Goal: Transaction & Acquisition: Purchase product/service

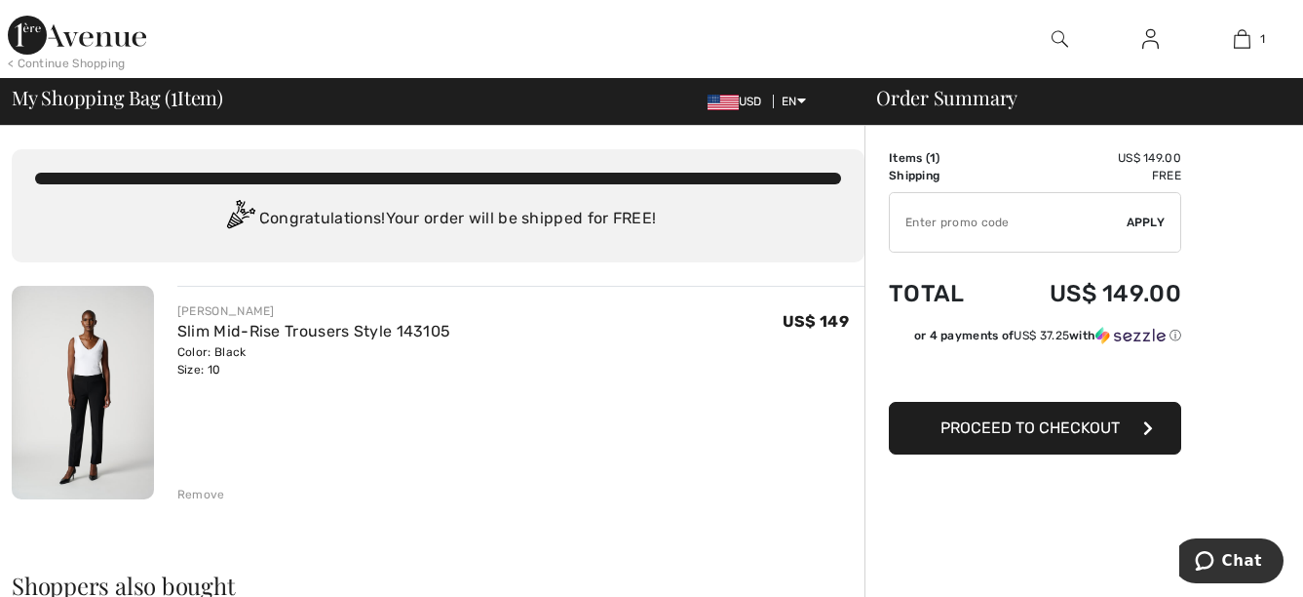
click at [1050, 428] on span "Proceed to Checkout" at bounding box center [1030, 427] width 179 height 19
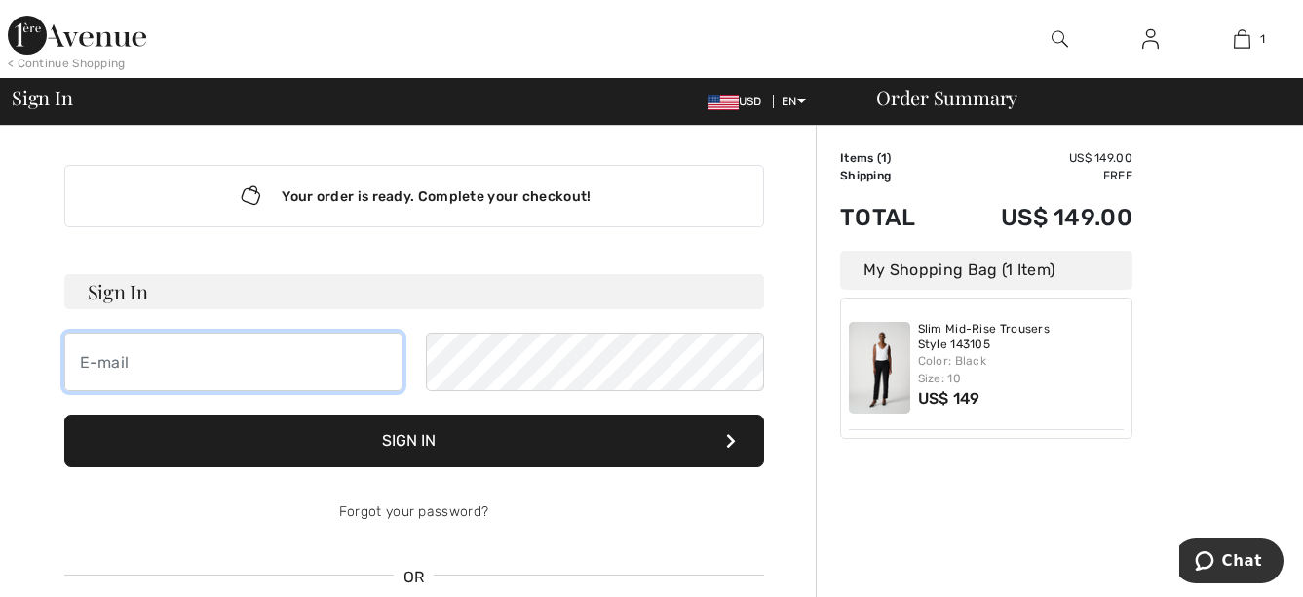
click at [260, 379] on input "email" at bounding box center [233, 361] width 338 height 58
type input "mellenouellette@gmail.com"
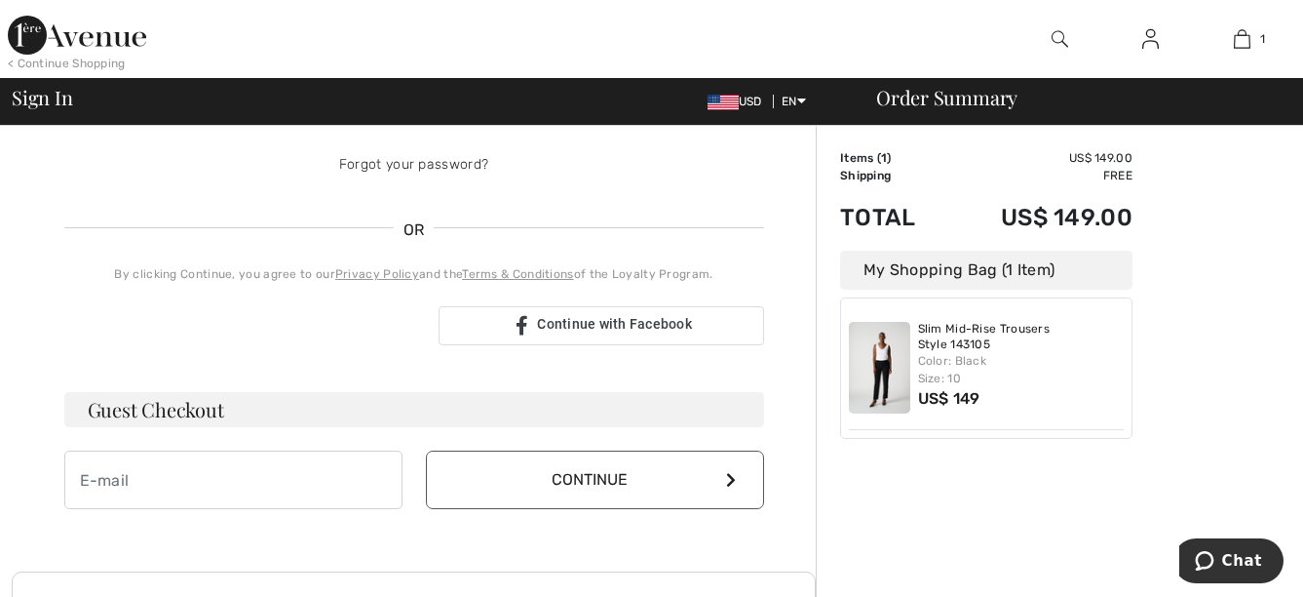
scroll to position [390, 0]
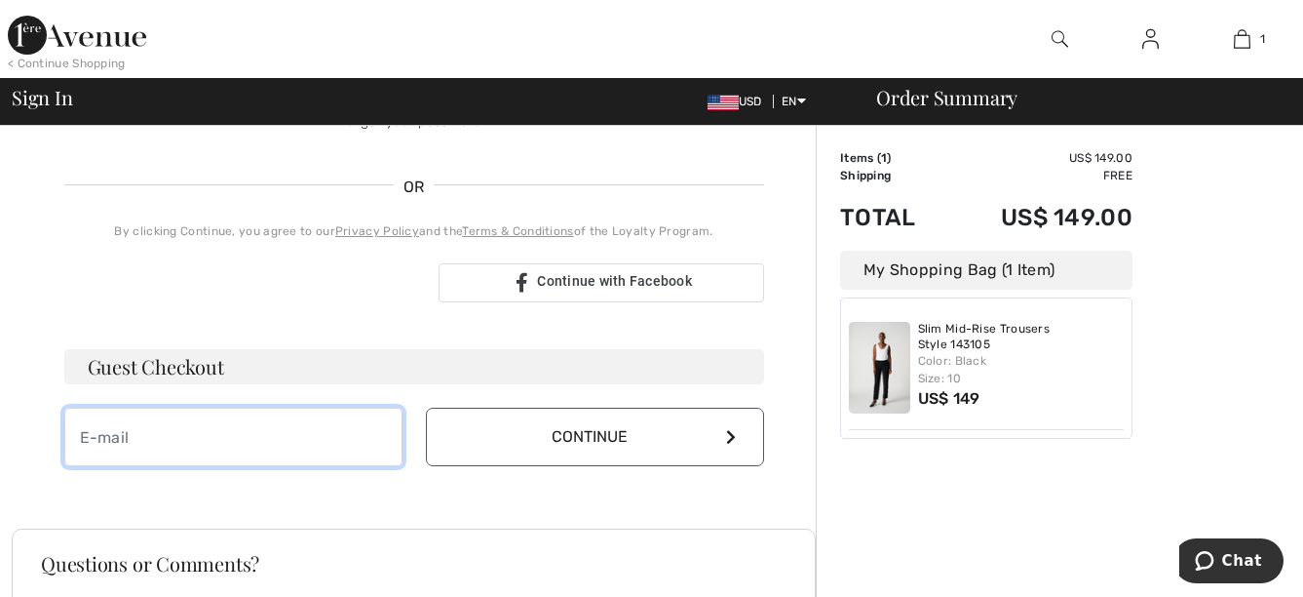
click at [343, 437] on input "email" at bounding box center [233, 436] width 338 height 58
type input "mellenouellette@gmail.com"
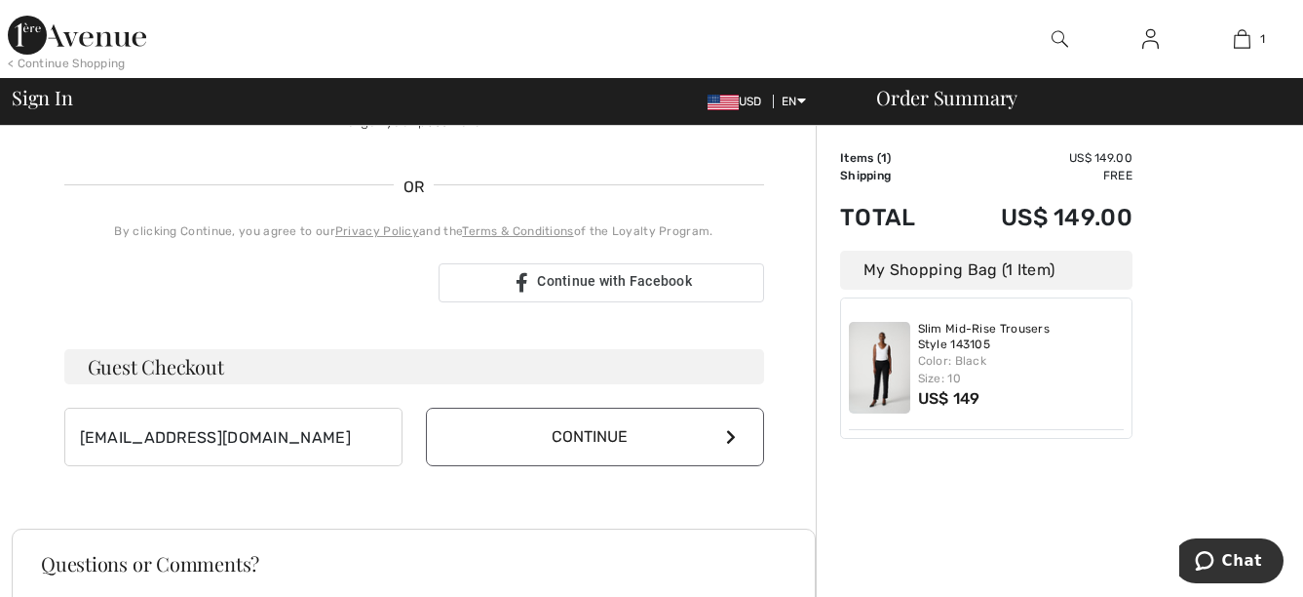
drag, startPoint x: 669, startPoint y: 435, endPoint x: 660, endPoint y: 441, distance: 10.5
click at [669, 436] on button "Continue" at bounding box center [595, 436] width 338 height 58
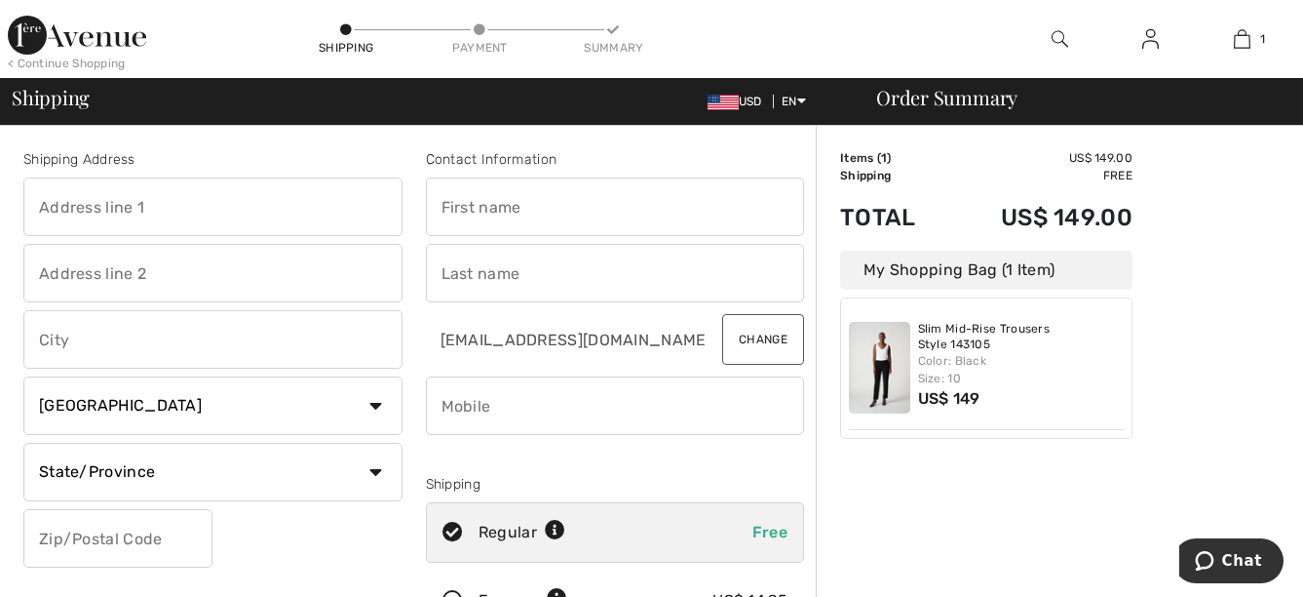
click at [291, 197] on input "text" at bounding box center [212, 206] width 379 height 58
type input "8741 White Beech Dr. Saginaw, MI 48603"
type input "Montreal, QC"
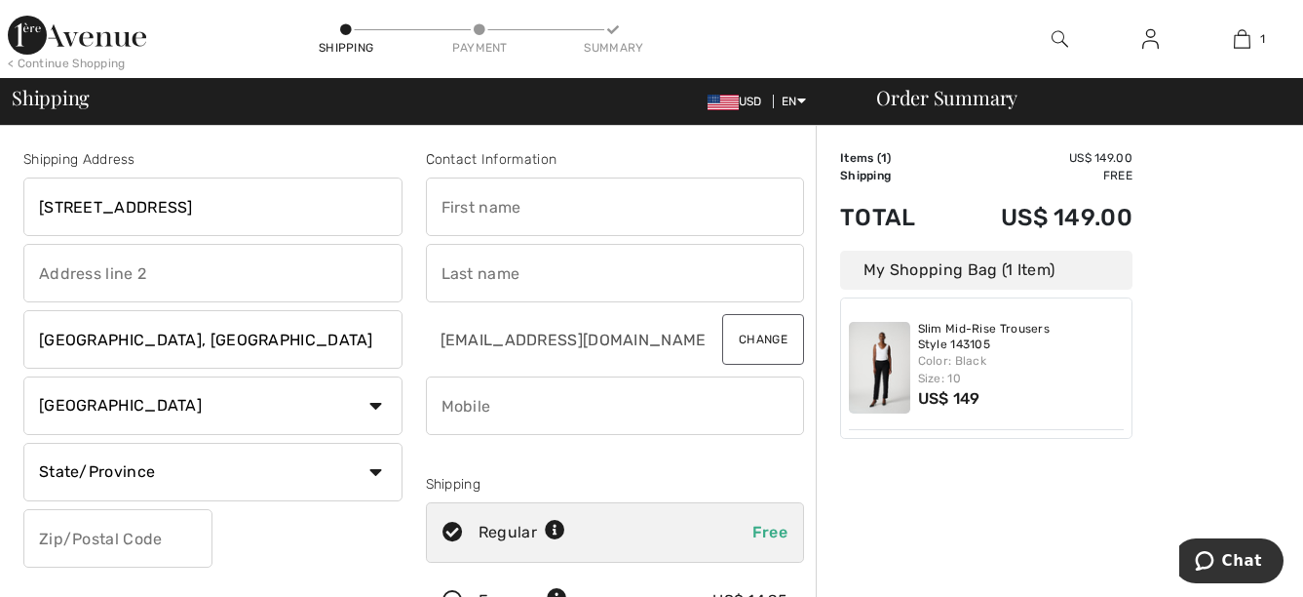
select select "US"
type input "48603"
type input "Molly"
type input "Ouellette"
type input "2142054256"
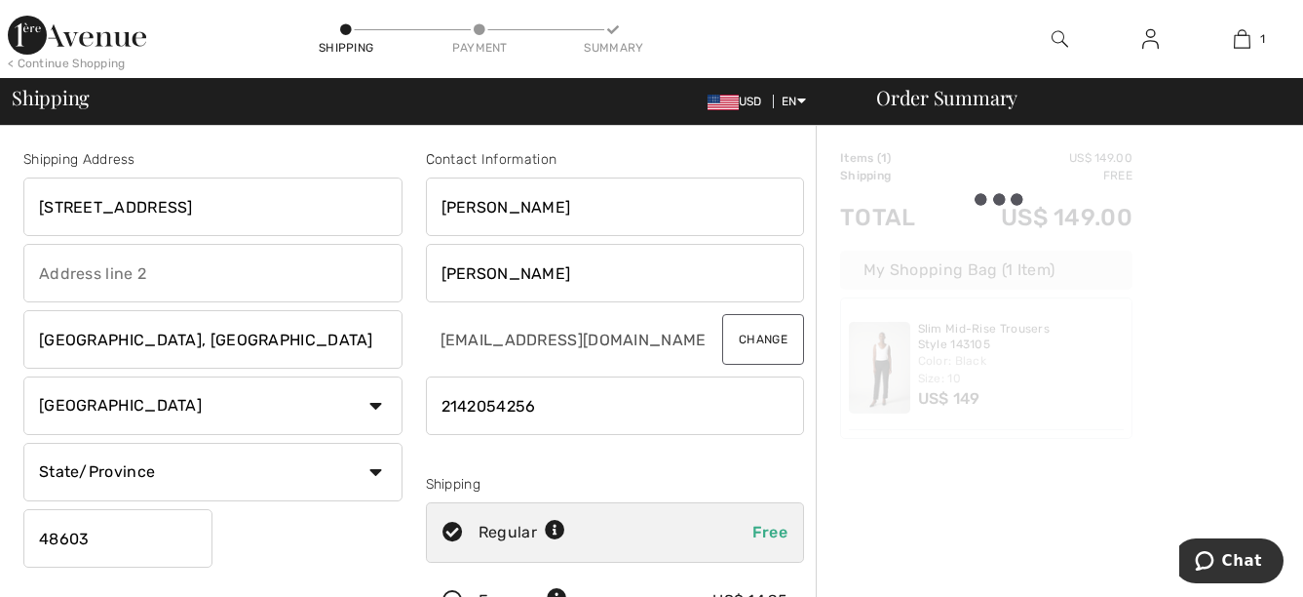
type input "2050 N Stemmons Fwy"
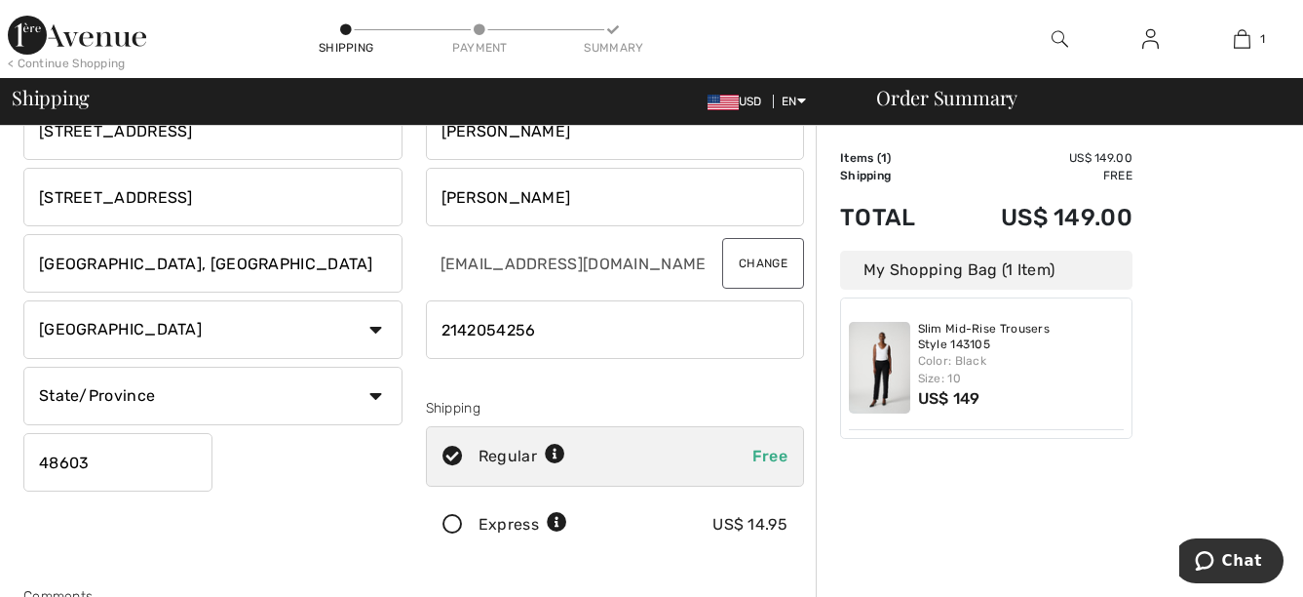
scroll to position [97, 0]
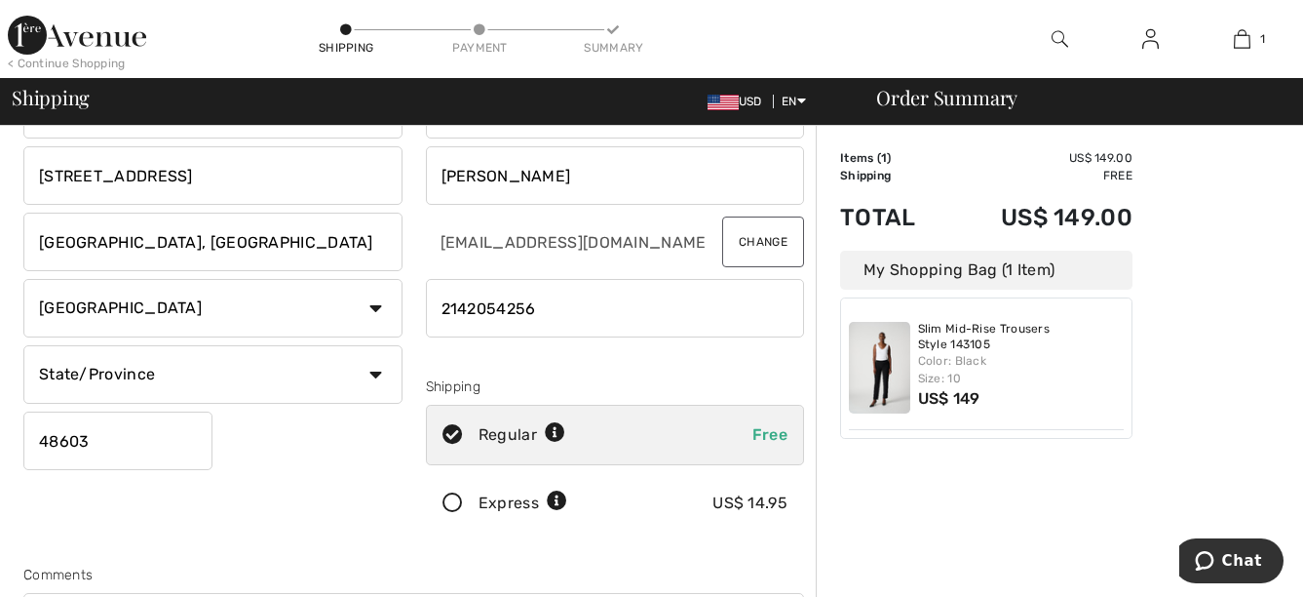
click at [270, 175] on input "[STREET_ADDRESS]" at bounding box center [212, 175] width 379 height 58
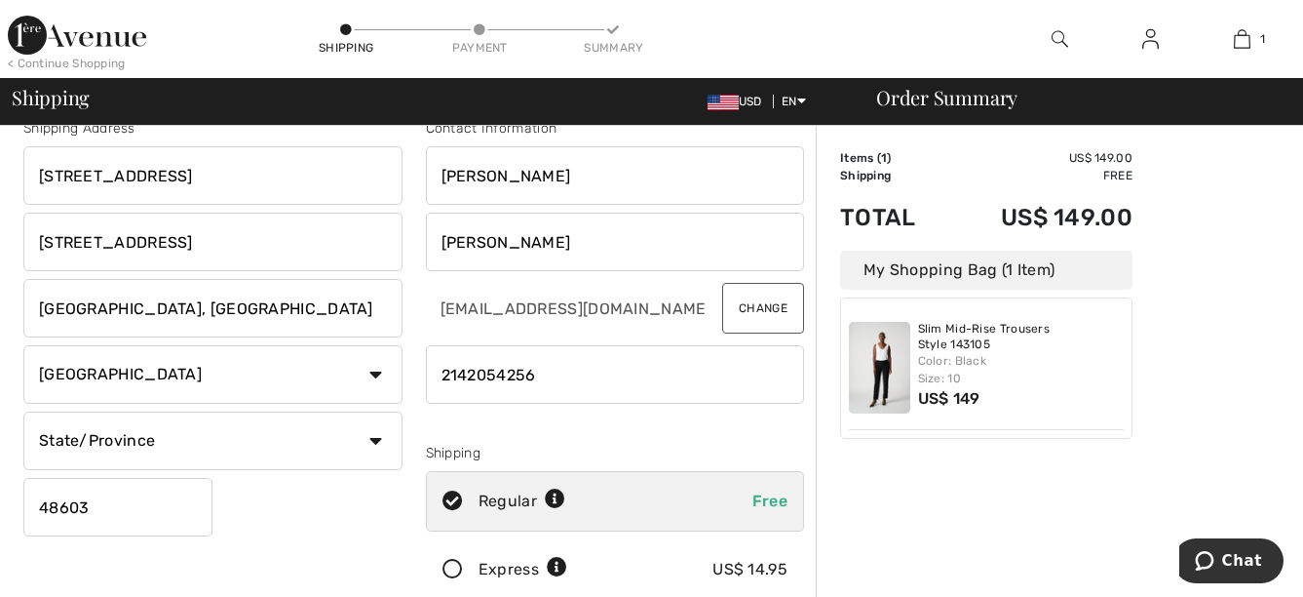
scroll to position [0, 0]
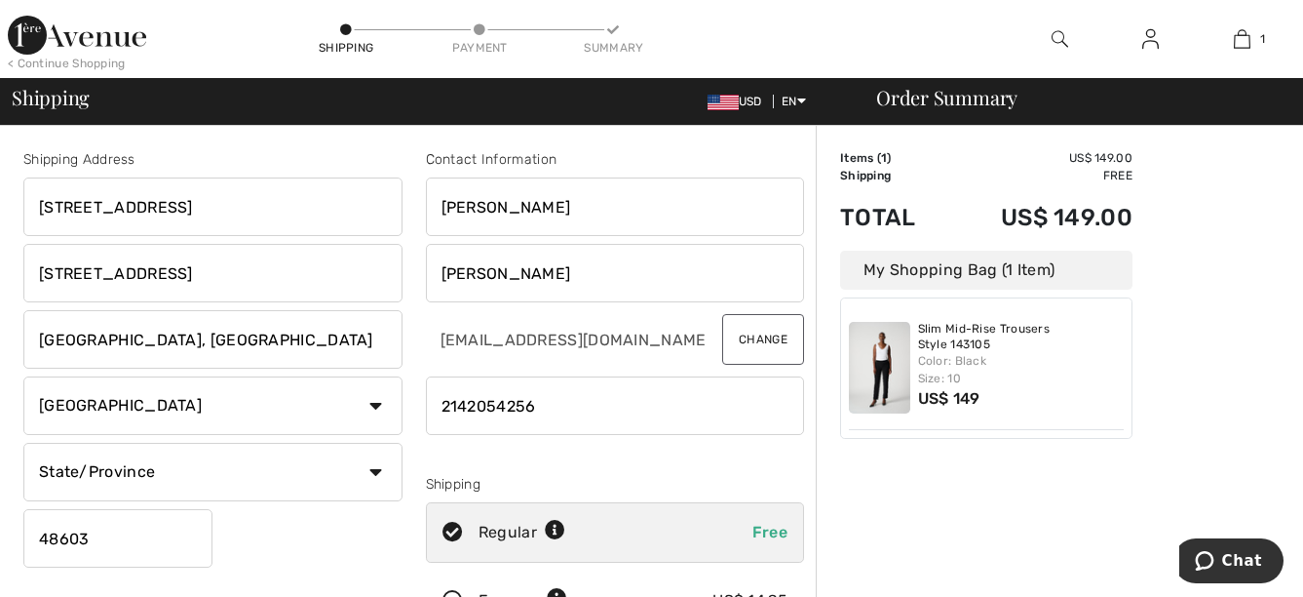
drag, startPoint x: 242, startPoint y: 209, endPoint x: -4, endPoint y: 225, distance: 246.2
click at [0, 225] on html "We value your privacy We use cookies to enhance your browsing experience, serve…" at bounding box center [651, 298] width 1303 height 597
type input "8741 White Beech Dr. Saginaw, MI 48603"
drag, startPoint x: 308, startPoint y: 272, endPoint x: 2, endPoint y: 289, distance: 306.6
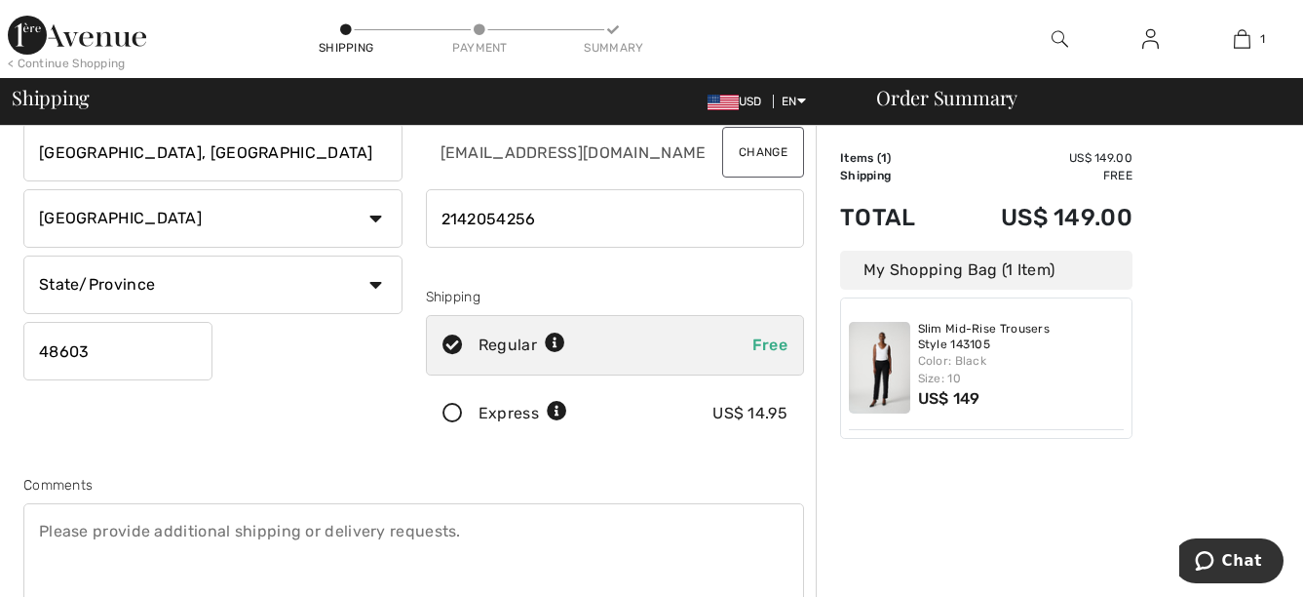
scroll to position [195, 0]
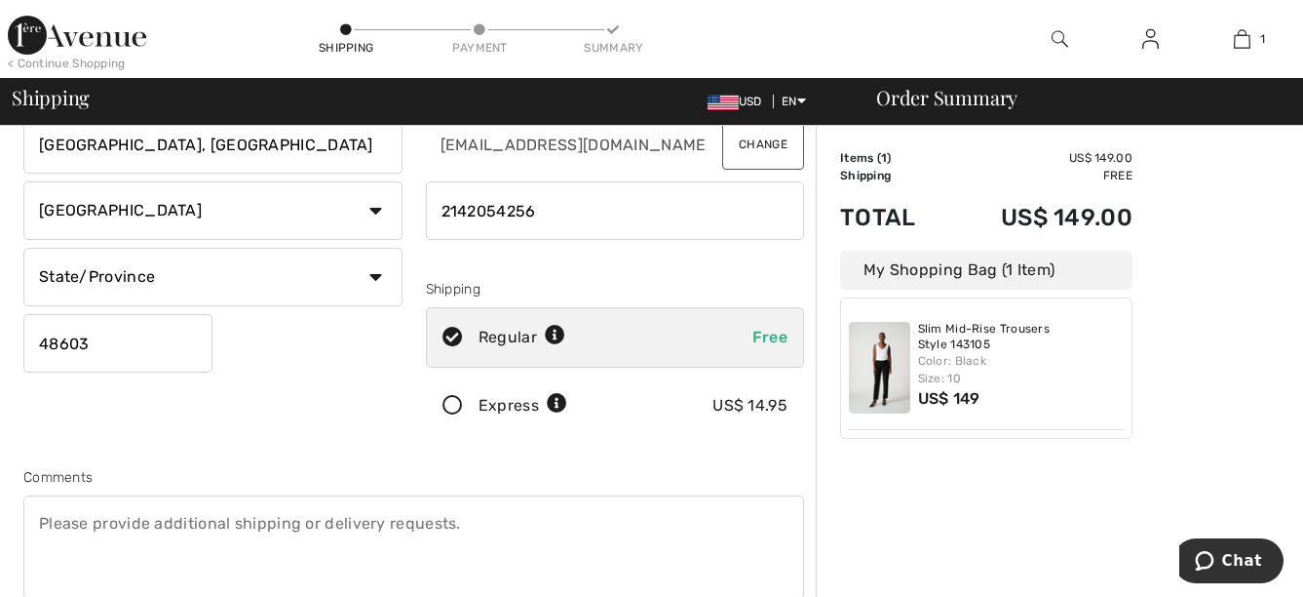
click at [387, 275] on select "State/Province Alabama Alaska American Samoa Arizona Arkansas California Colora…" at bounding box center [212, 277] width 379 height 58
select select "MI"
click at [23, 248] on select "State/Province Alabama Alaska American Samoa Arizona Arkansas California Colora…" at bounding box center [212, 277] width 379 height 58
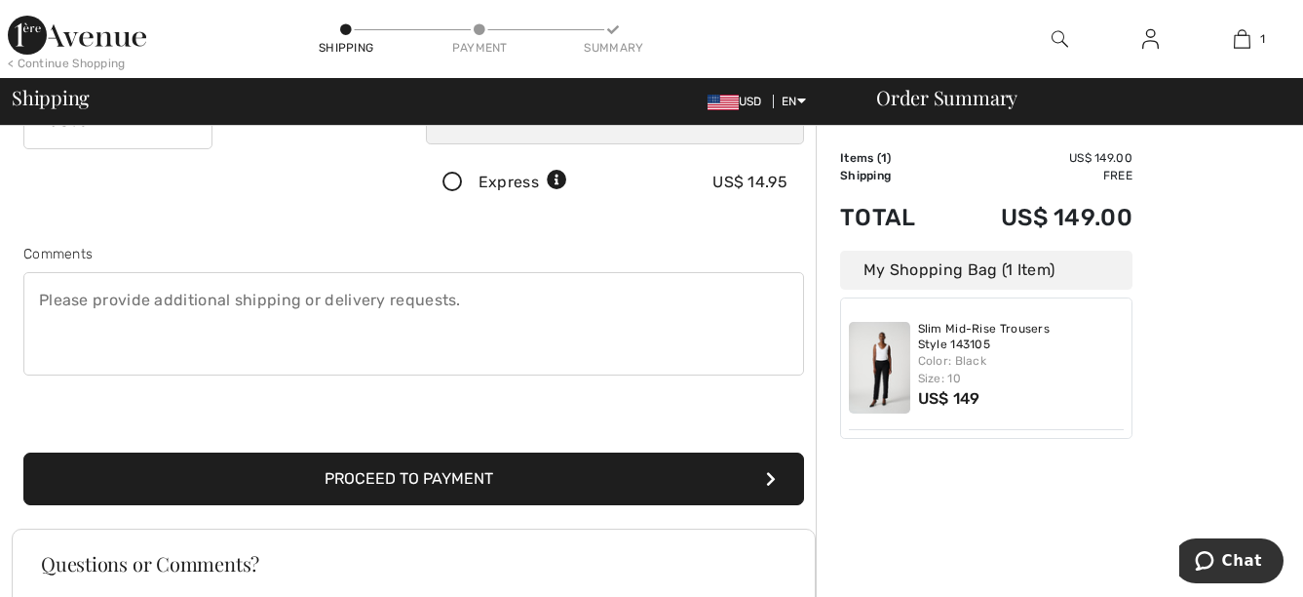
scroll to position [585, 0]
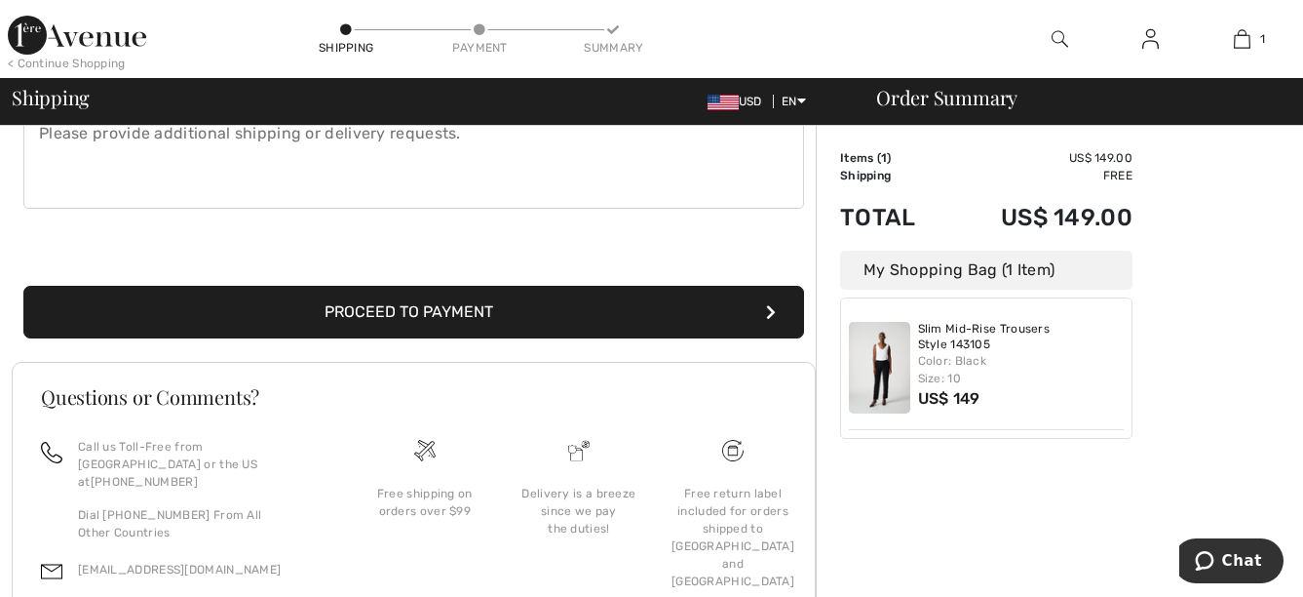
click at [313, 316] on button "Proceed to Payment" at bounding box center [413, 312] width 781 height 53
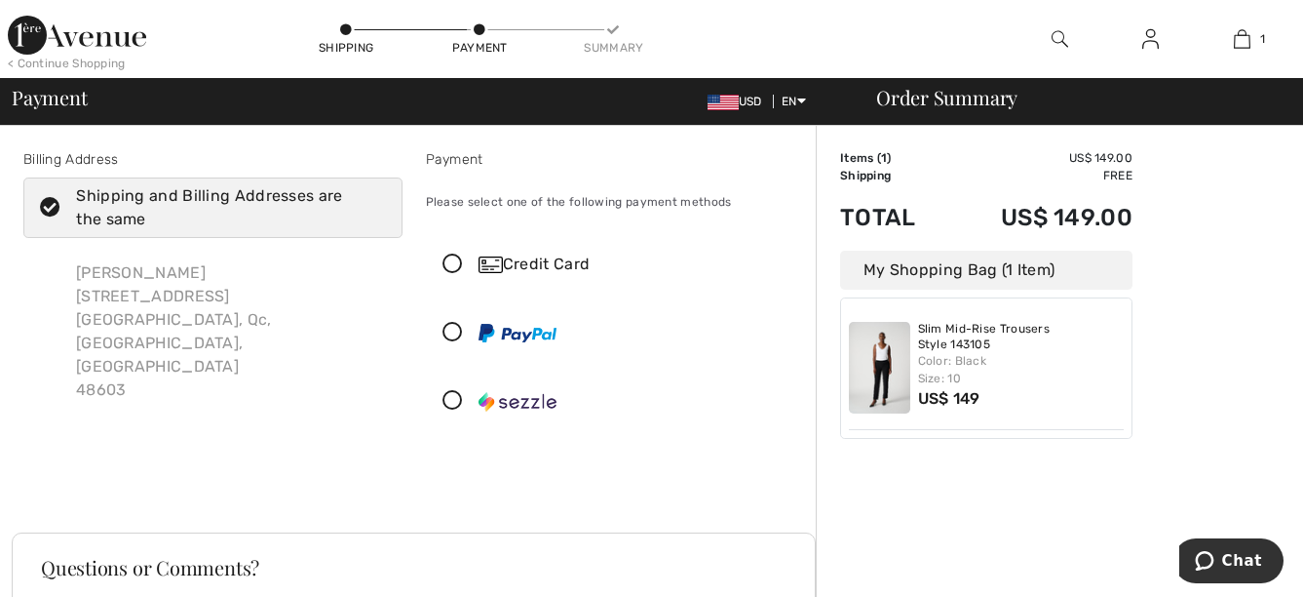
click at [46, 209] on icon at bounding box center [50, 208] width 52 height 20
click at [373, 209] on input "Shipping and Billing Addresses are the same" at bounding box center [379, 207] width 13 height 58
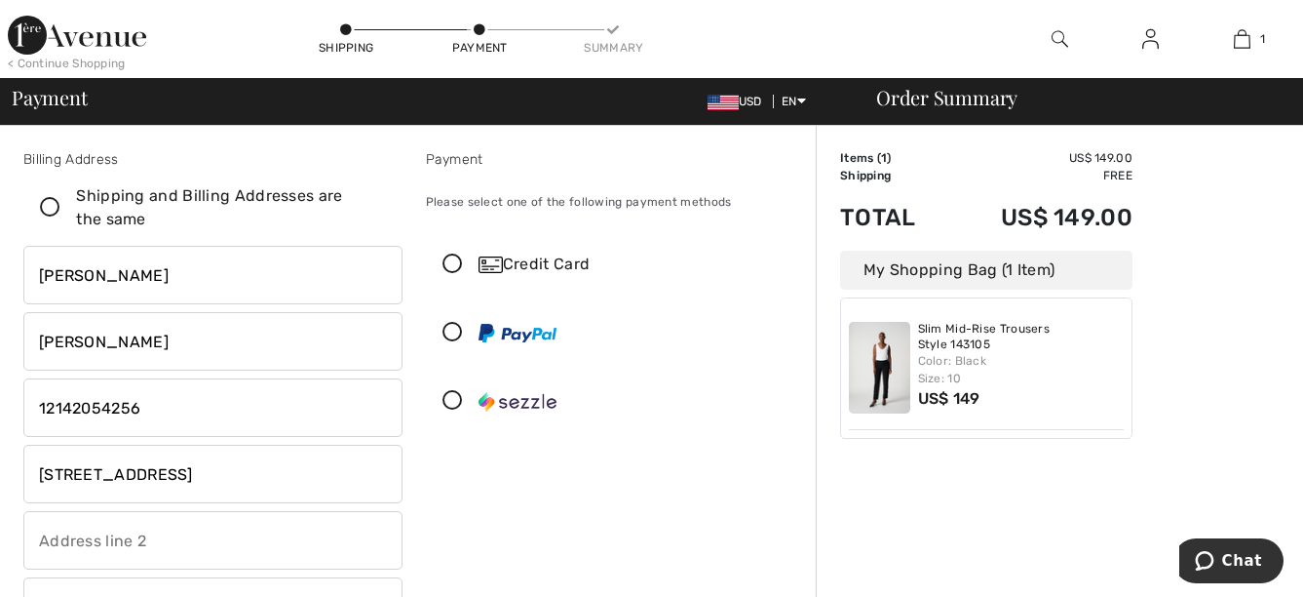
checkbox input "false"
click at [448, 257] on icon at bounding box center [453, 264] width 52 height 20
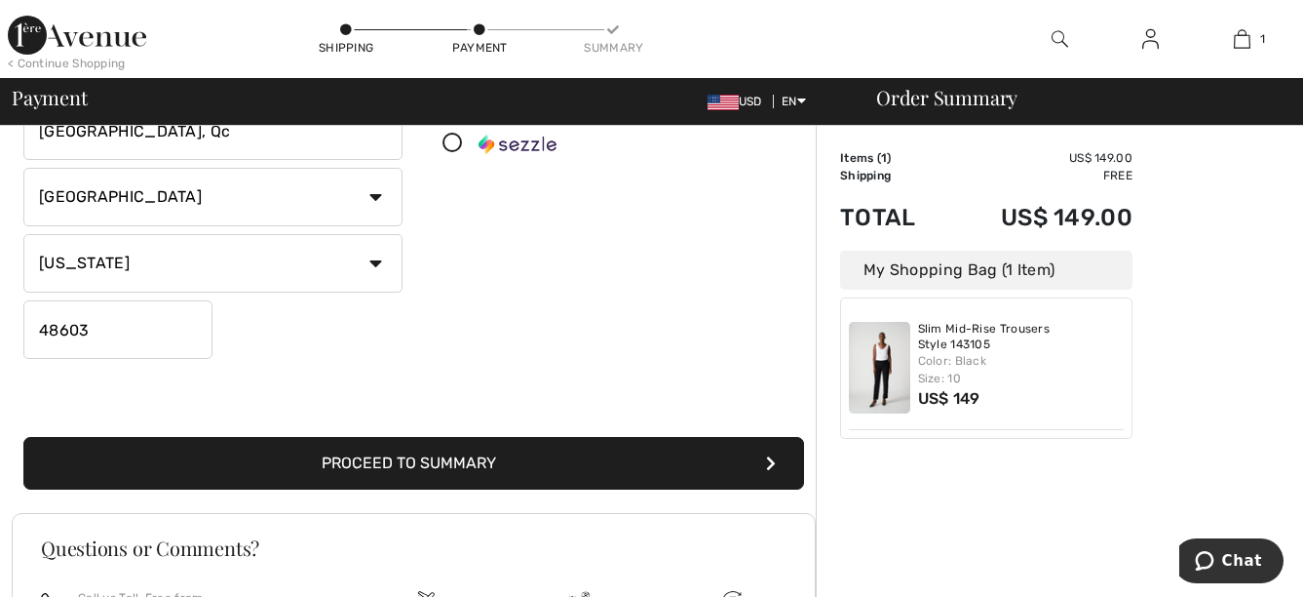
scroll to position [487, 0]
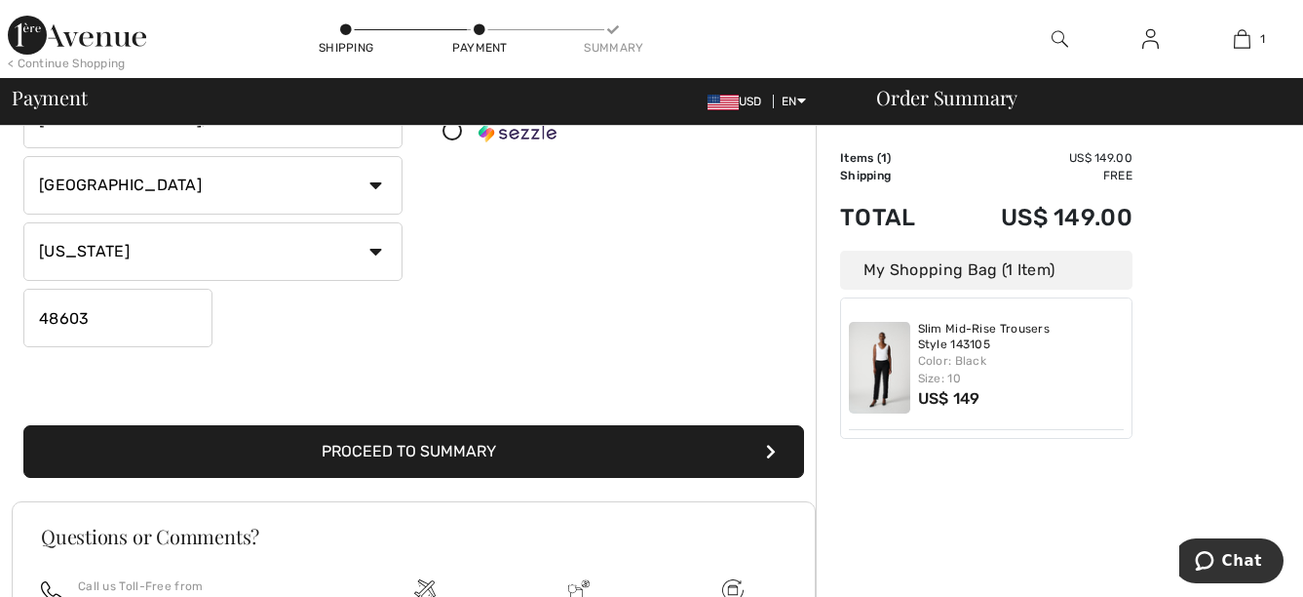
click at [626, 451] on button "Proceed to Summary" at bounding box center [413, 451] width 781 height 53
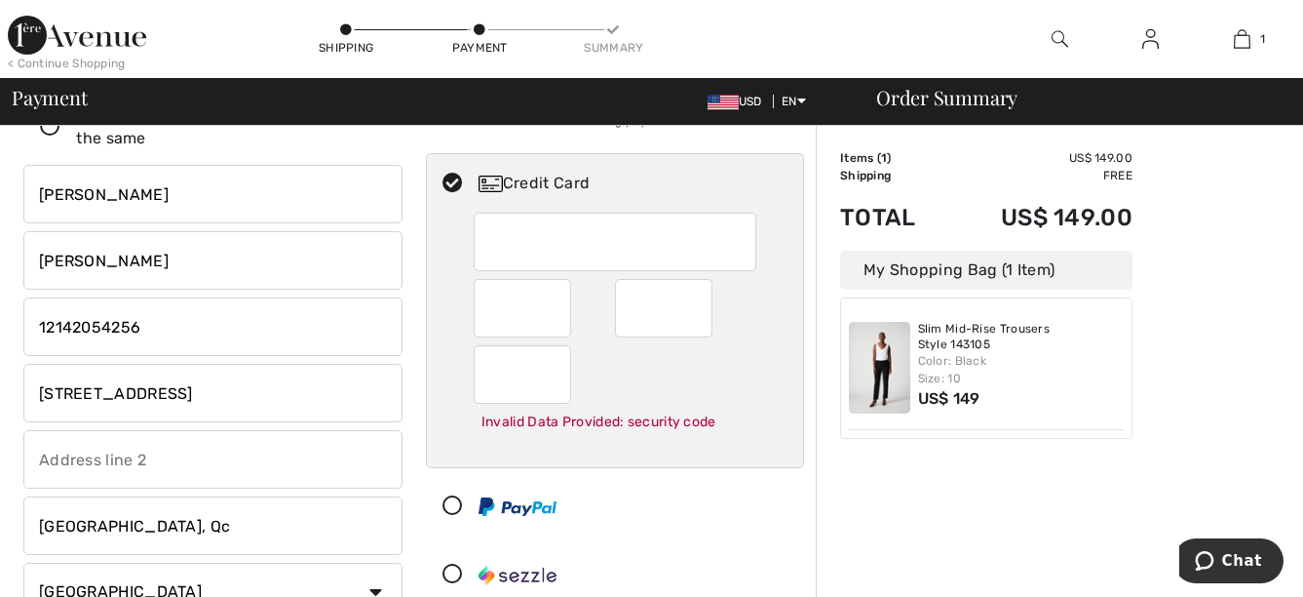
scroll to position [78, 0]
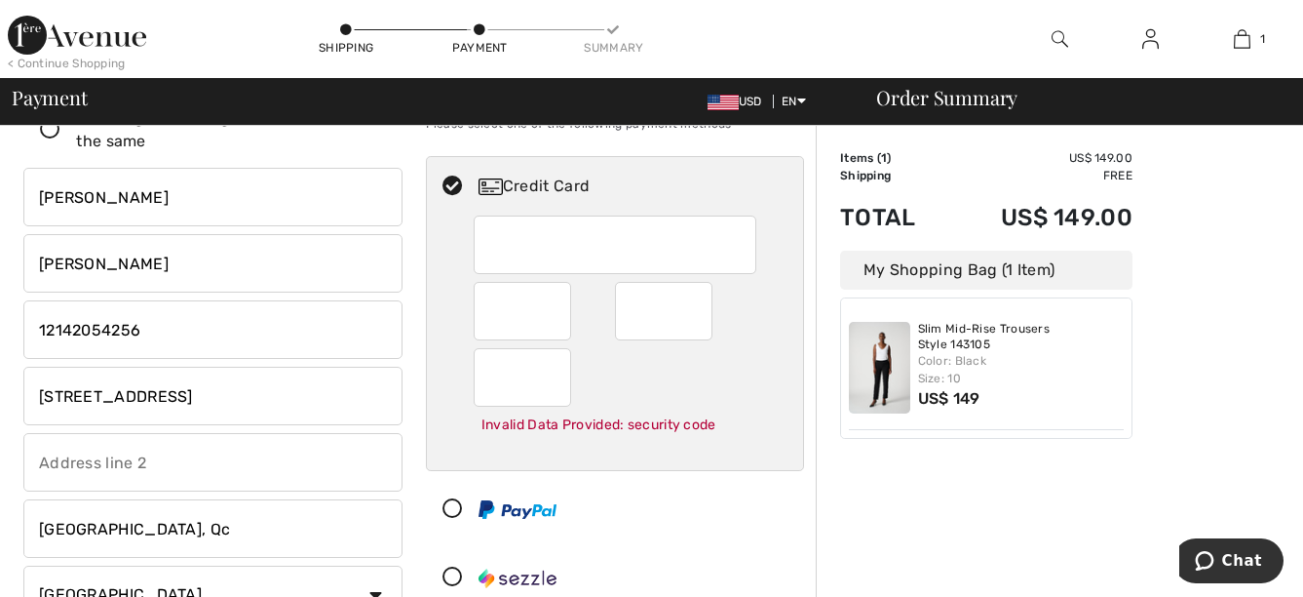
click at [451, 361] on div "Invalid Data Provided: security code" at bounding box center [615, 342] width 377 height 254
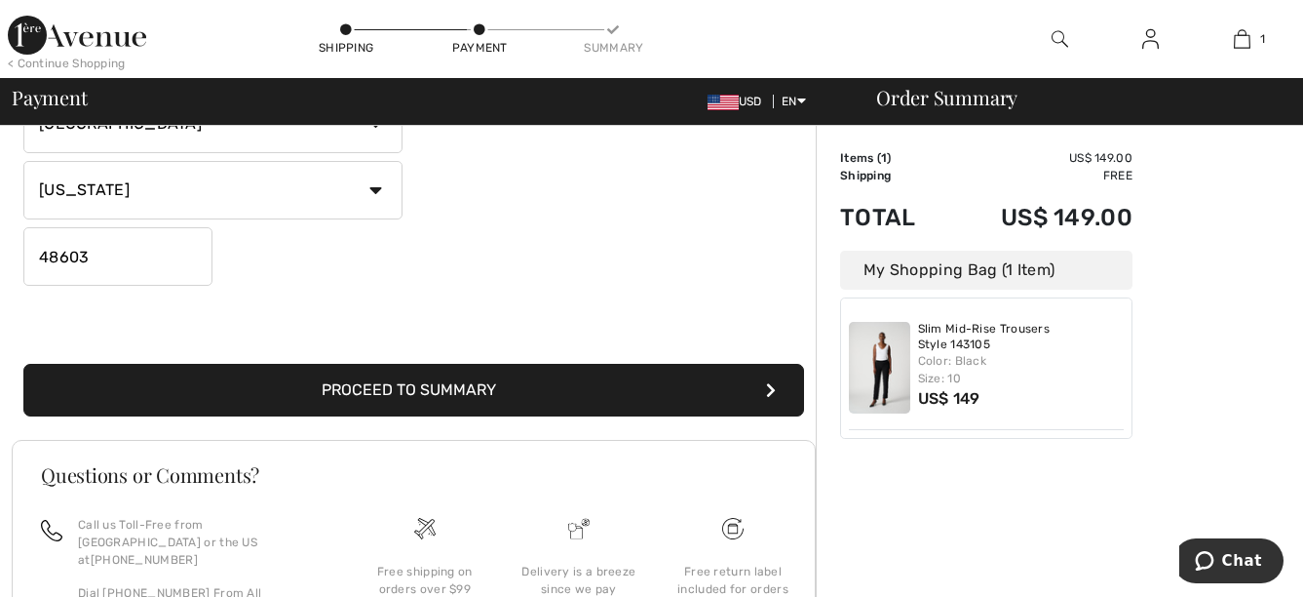
scroll to position [565, 0]
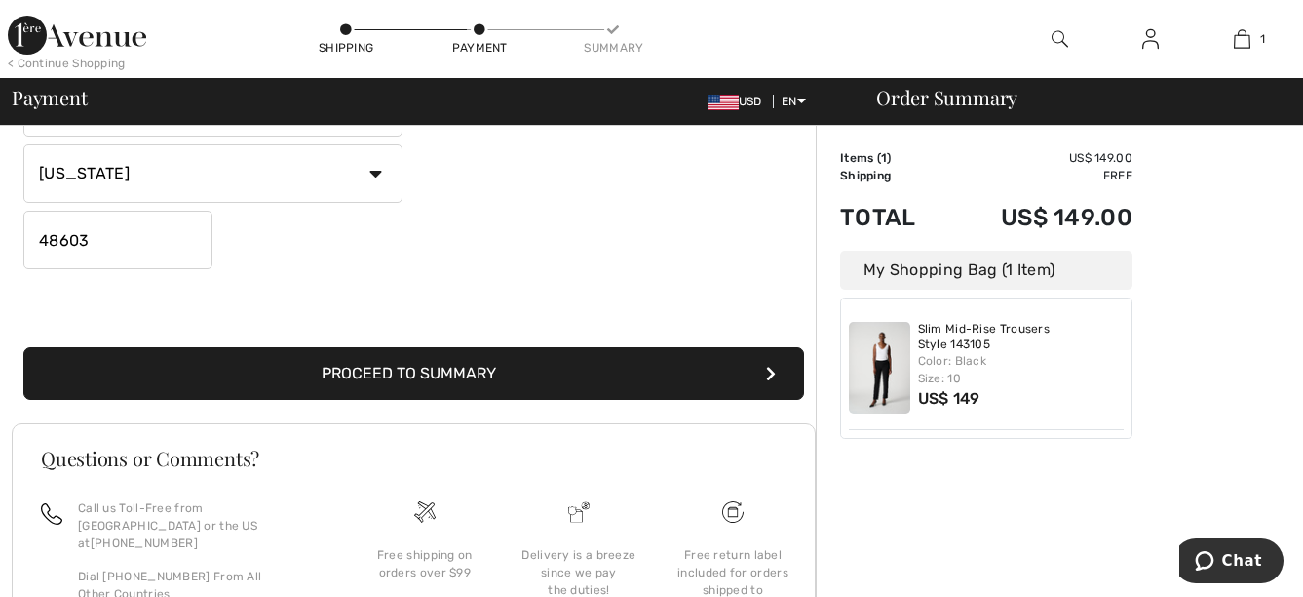
click at [376, 377] on button "Proceed to Summary" at bounding box center [413, 373] width 781 height 53
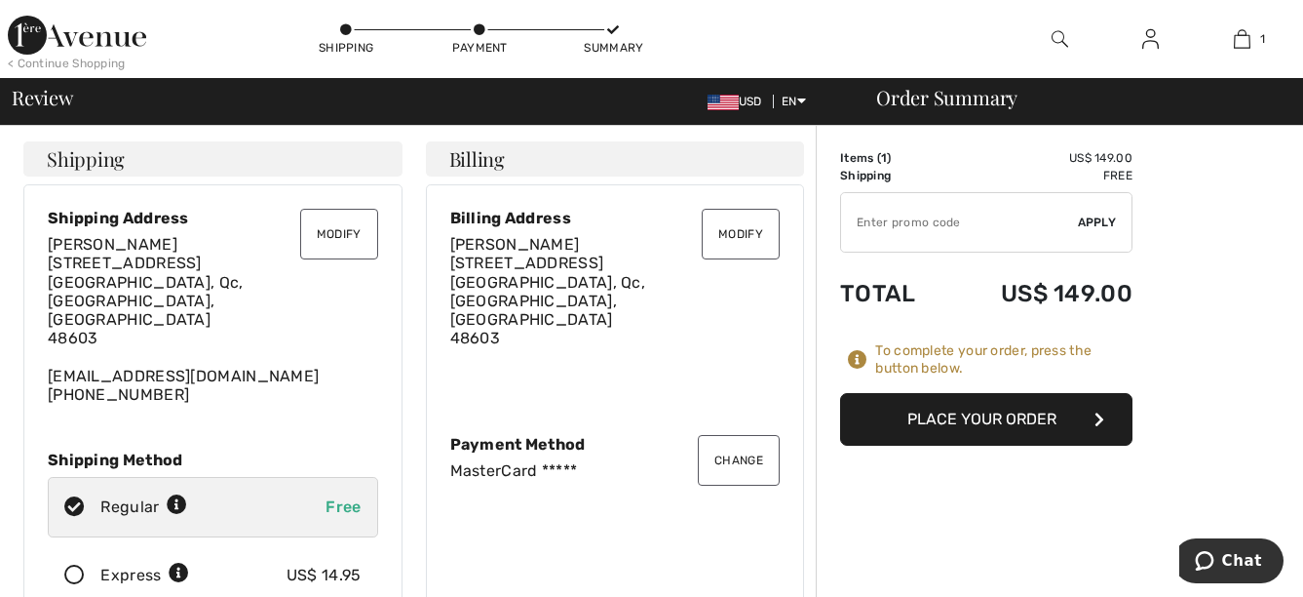
click at [731, 240] on button "Modify" at bounding box center [741, 234] width 78 height 51
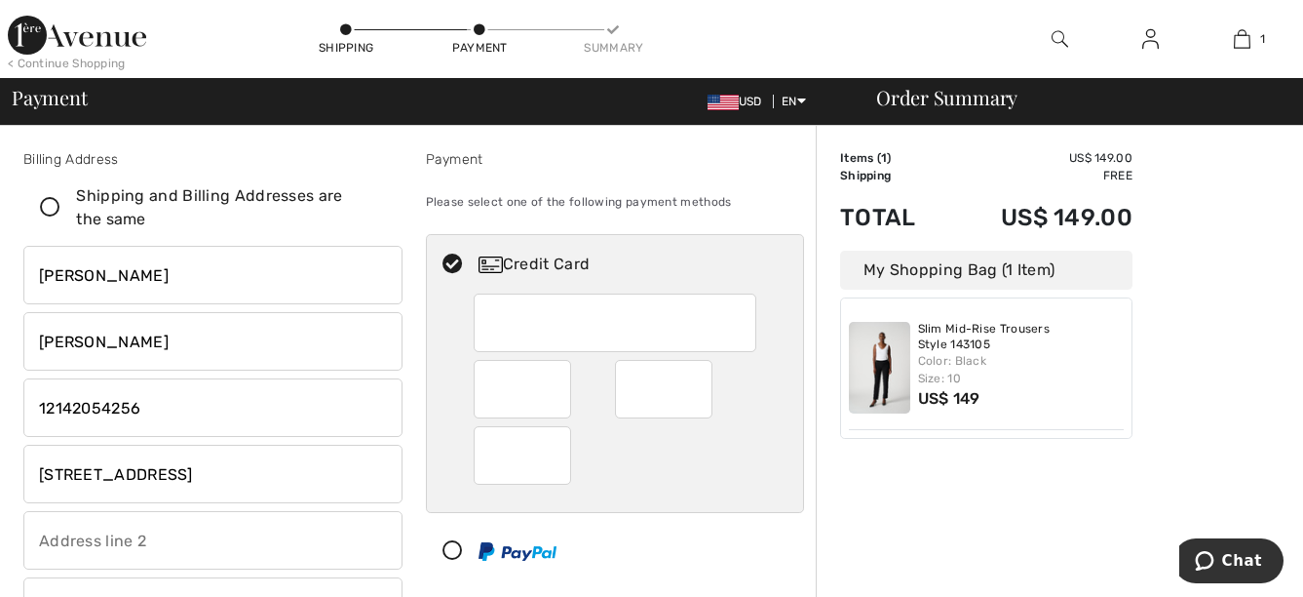
scroll to position [97, 0]
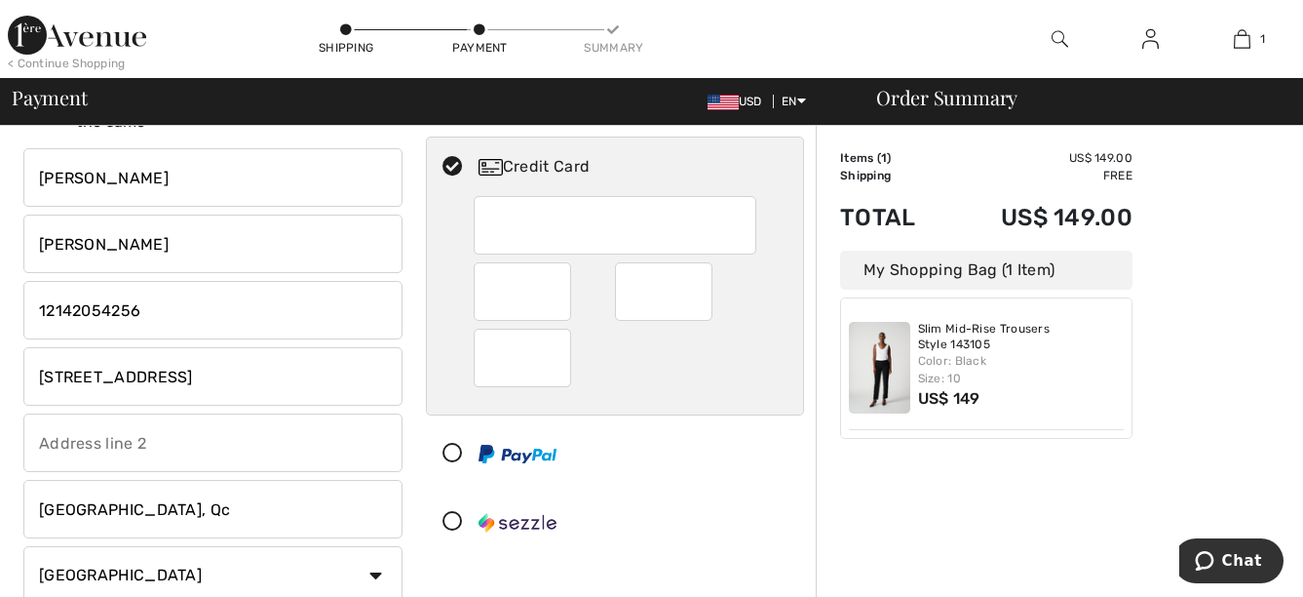
drag, startPoint x: 374, startPoint y: 371, endPoint x: 40, endPoint y: 391, distance: 334.9
click at [40, 391] on input "[STREET_ADDRESS]" at bounding box center [212, 376] width 379 height 58
type input "[STREET_ADDRESS]"
select select "TX"
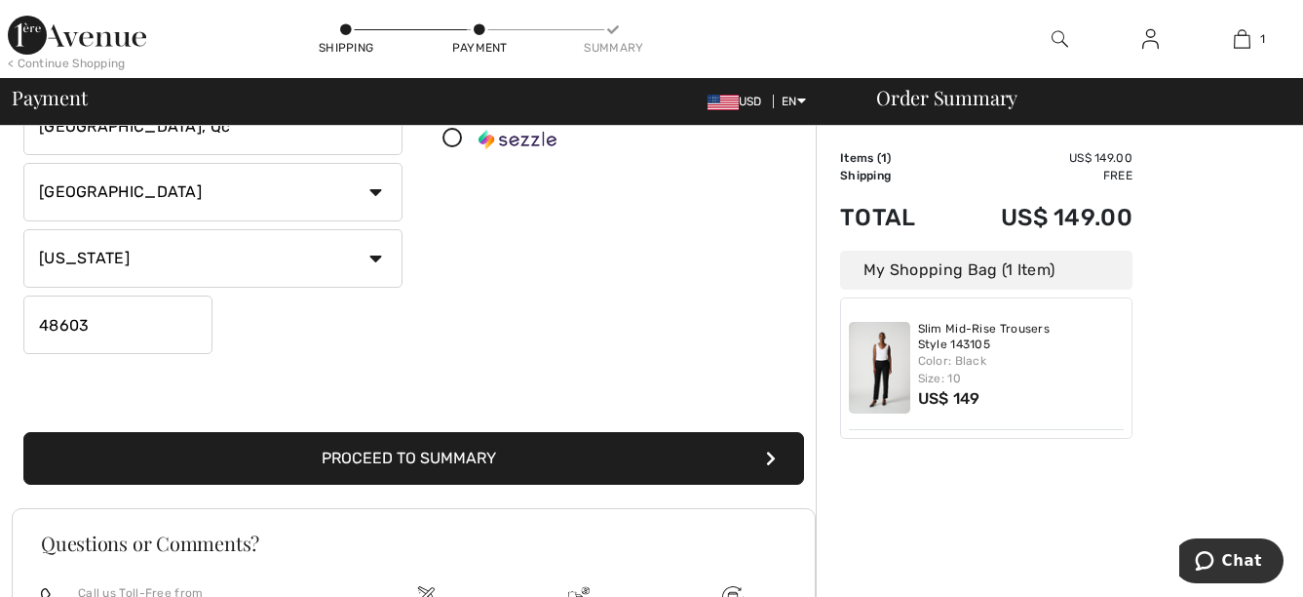
scroll to position [487, 0]
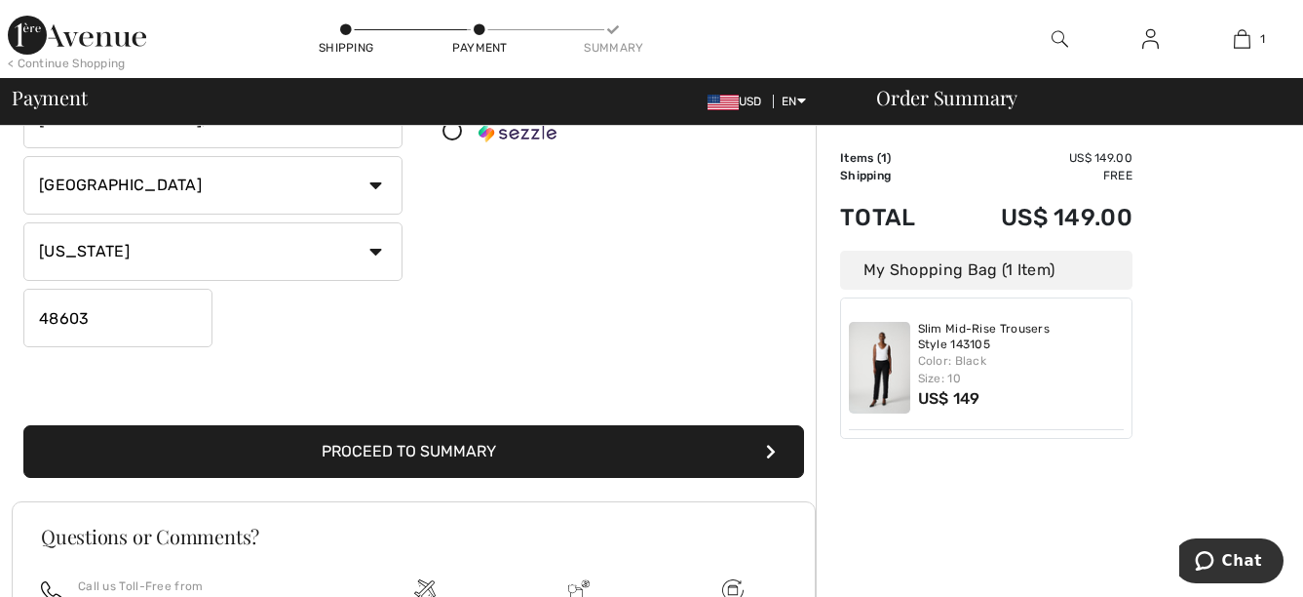
click at [583, 441] on button "Proceed to Summary" at bounding box center [413, 451] width 781 height 53
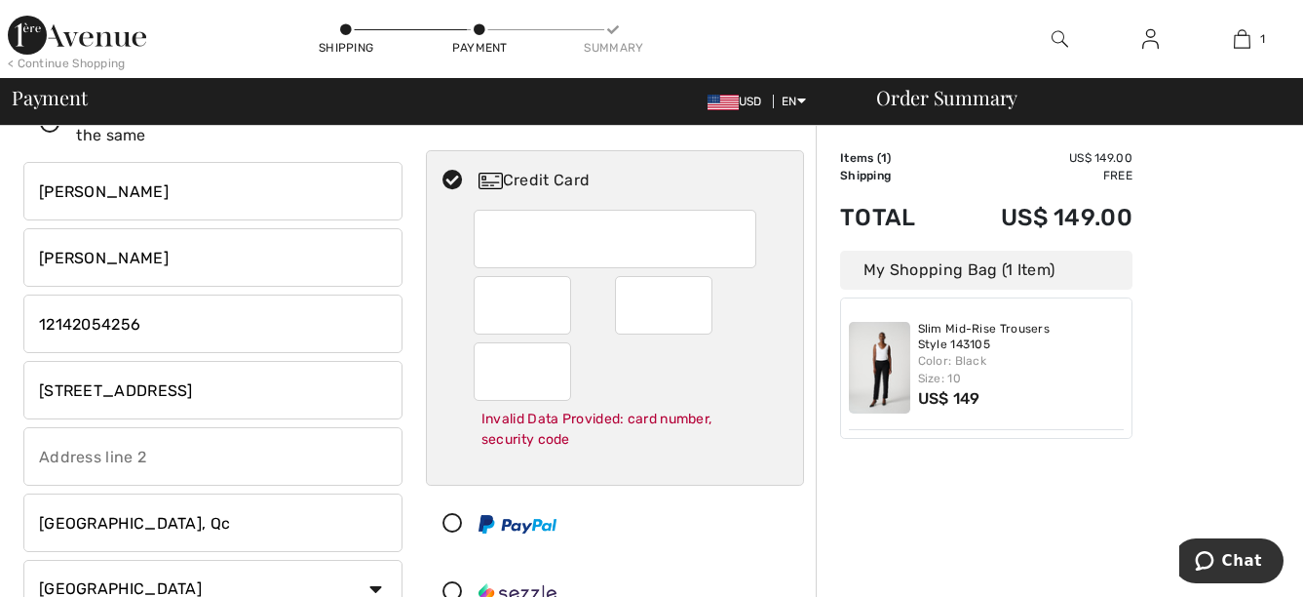
scroll to position [78, 0]
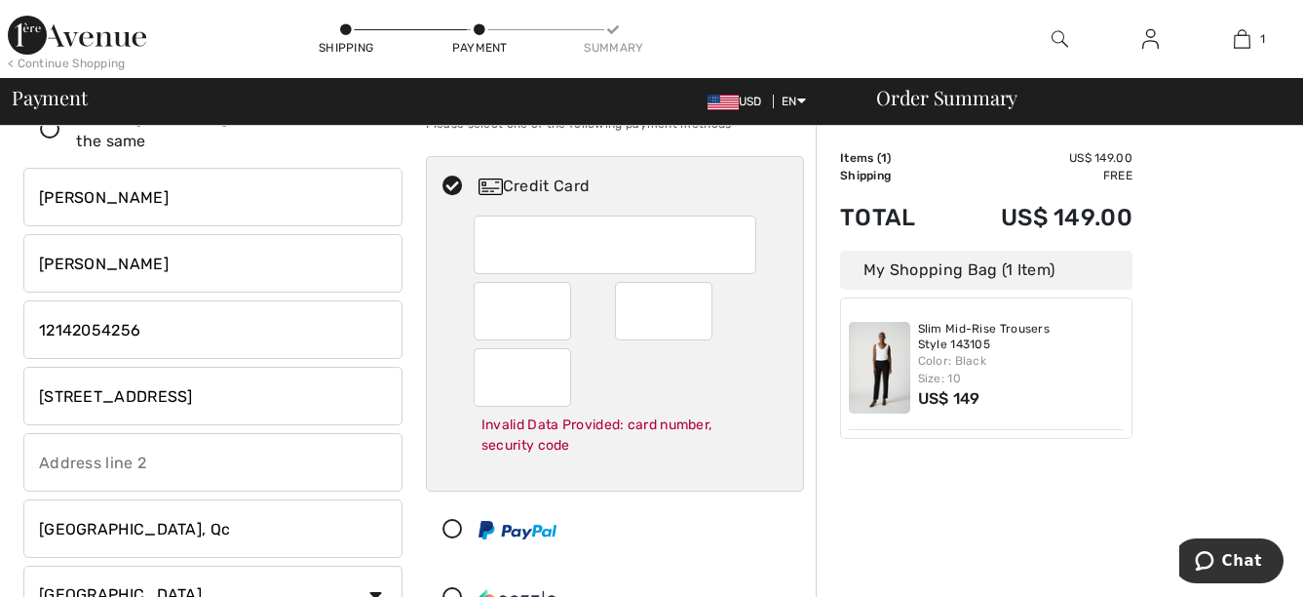
click at [727, 456] on div "Invalid Data Provided: card number, security code" at bounding box center [615, 434] width 283 height 57
radio input "true"
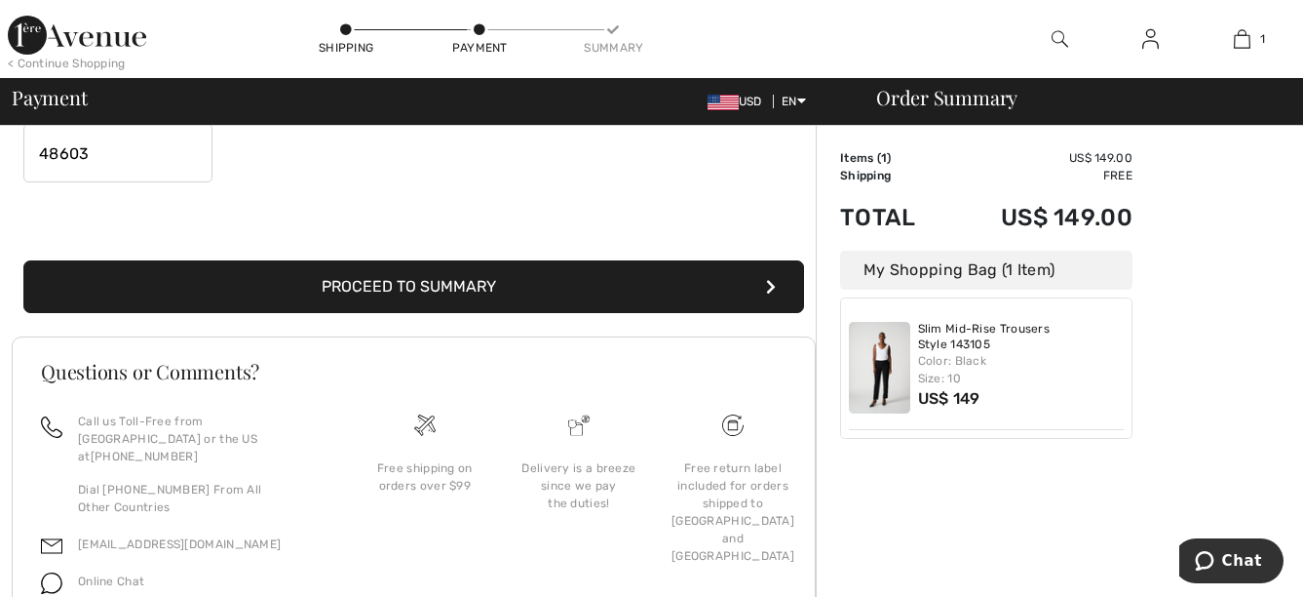
scroll to position [663, 0]
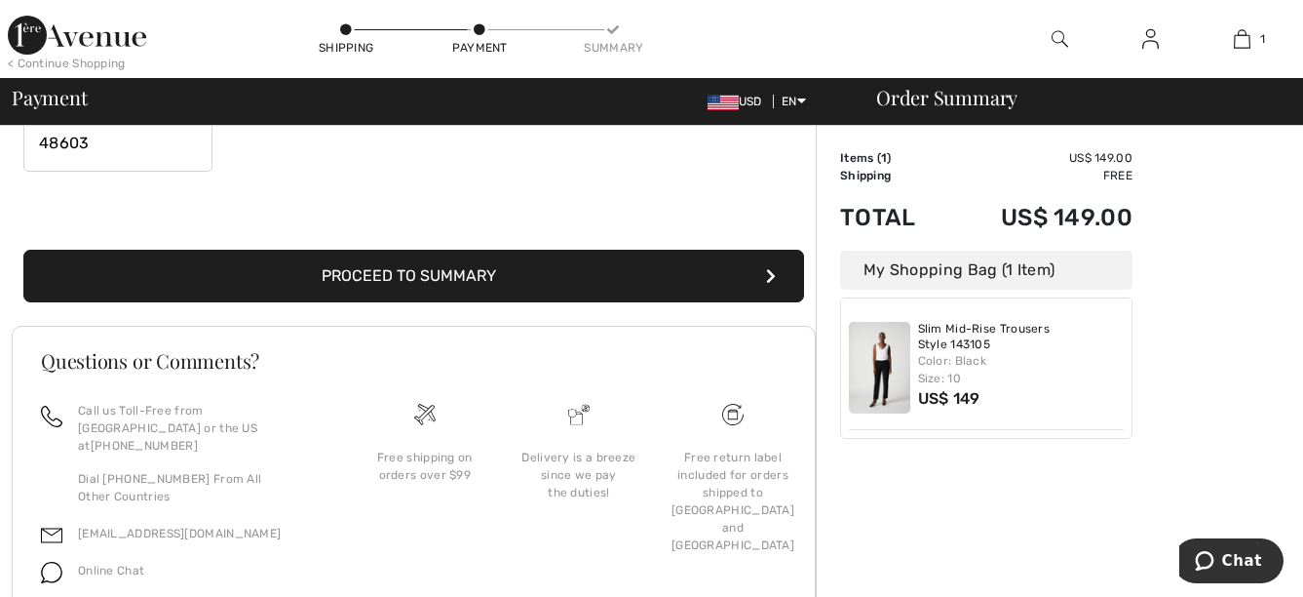
click at [573, 281] on button "Proceed to Summary" at bounding box center [413, 276] width 781 height 53
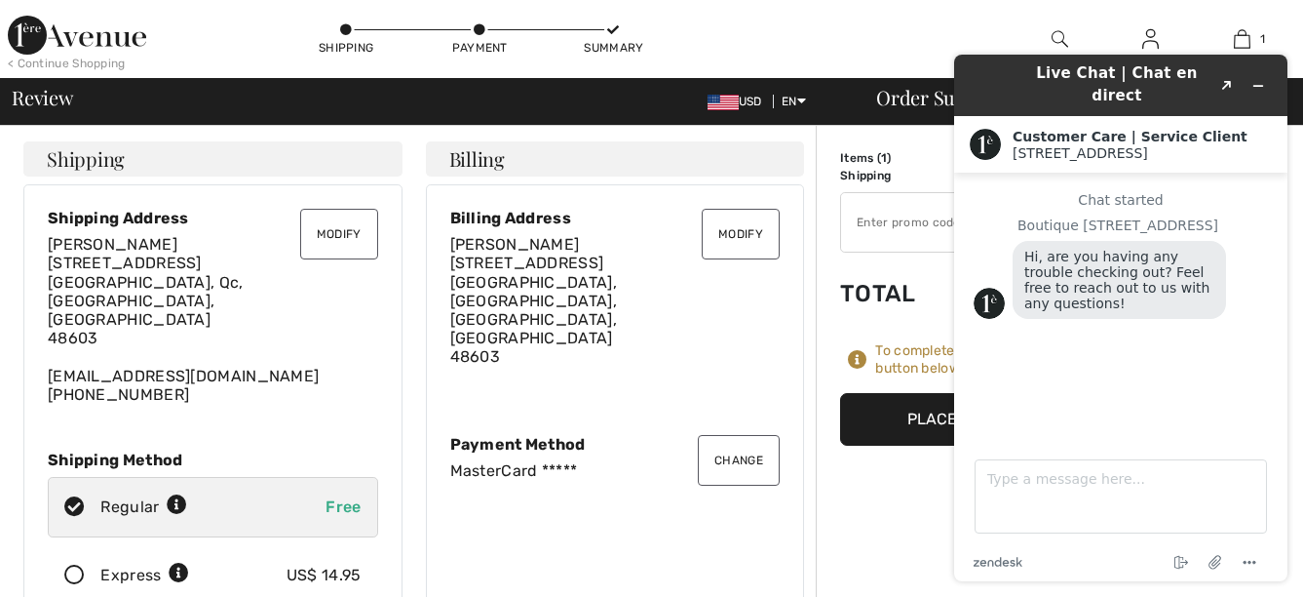
click at [740, 229] on button "Modify" at bounding box center [741, 234] width 78 height 51
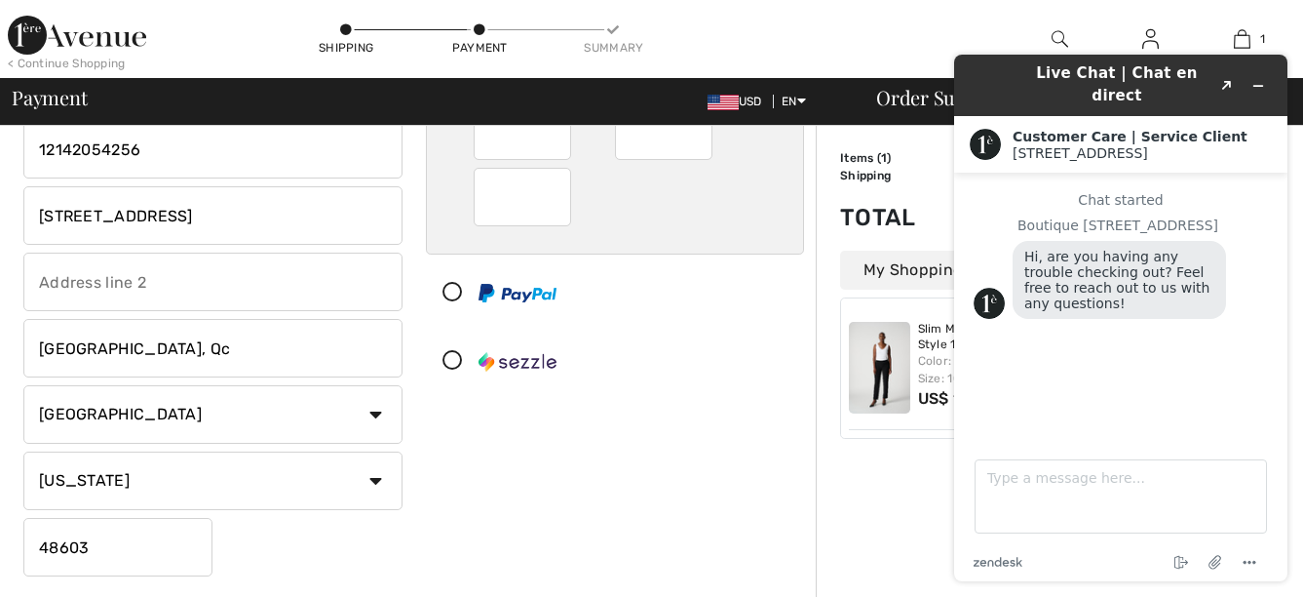
scroll to position [390, 0]
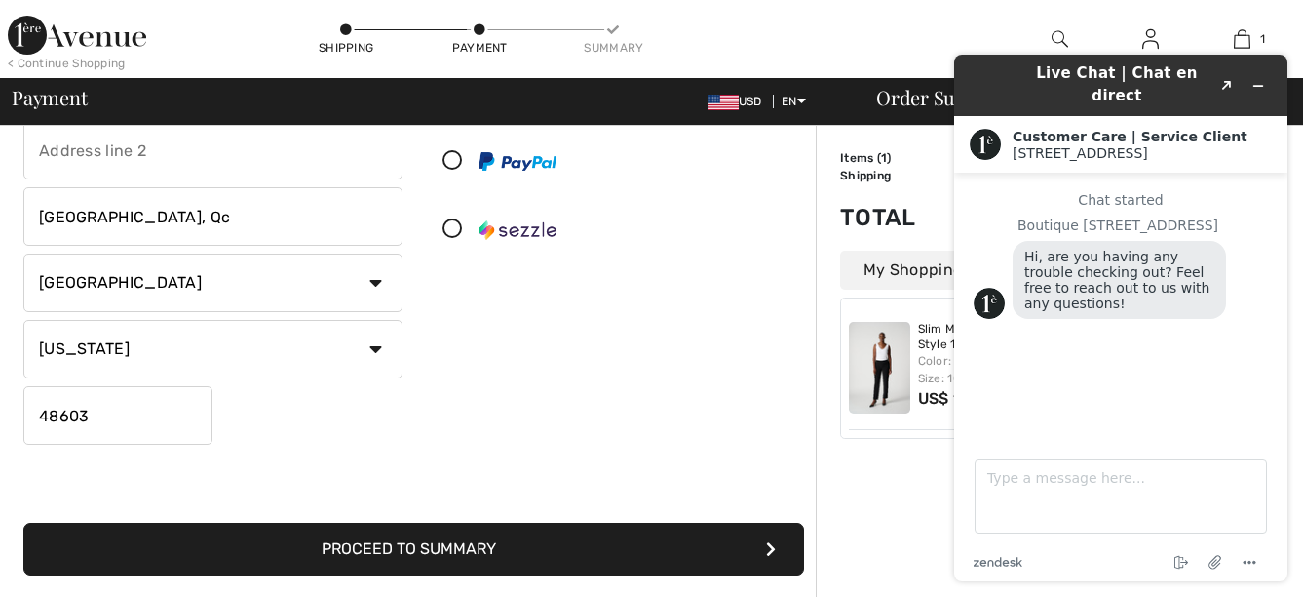
drag, startPoint x: 126, startPoint y: 421, endPoint x: 0, endPoint y: 424, distance: 125.8
click at [0, 423] on div "Billing Address Shipping and Billing Addresses are the same [PERSON_NAME] [STRE…" at bounding box center [651, 346] width 1303 height 1221
type input "75207"
click at [439, 577] on div "Billing Address Shipping and Billing Addresses are the same Molly Ouellette 205…" at bounding box center [414, 155] width 804 height 886
click at [475, 552] on button "Proceed to Summary" at bounding box center [413, 548] width 781 height 53
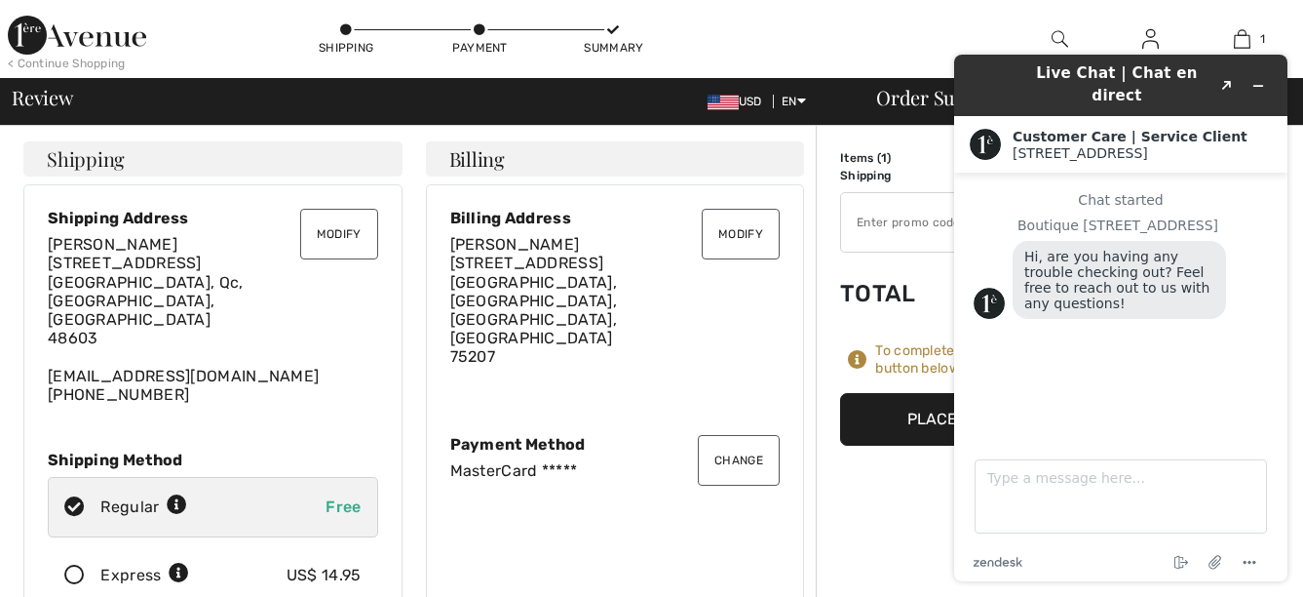
click at [742, 241] on button "Modify" at bounding box center [741, 234] width 78 height 51
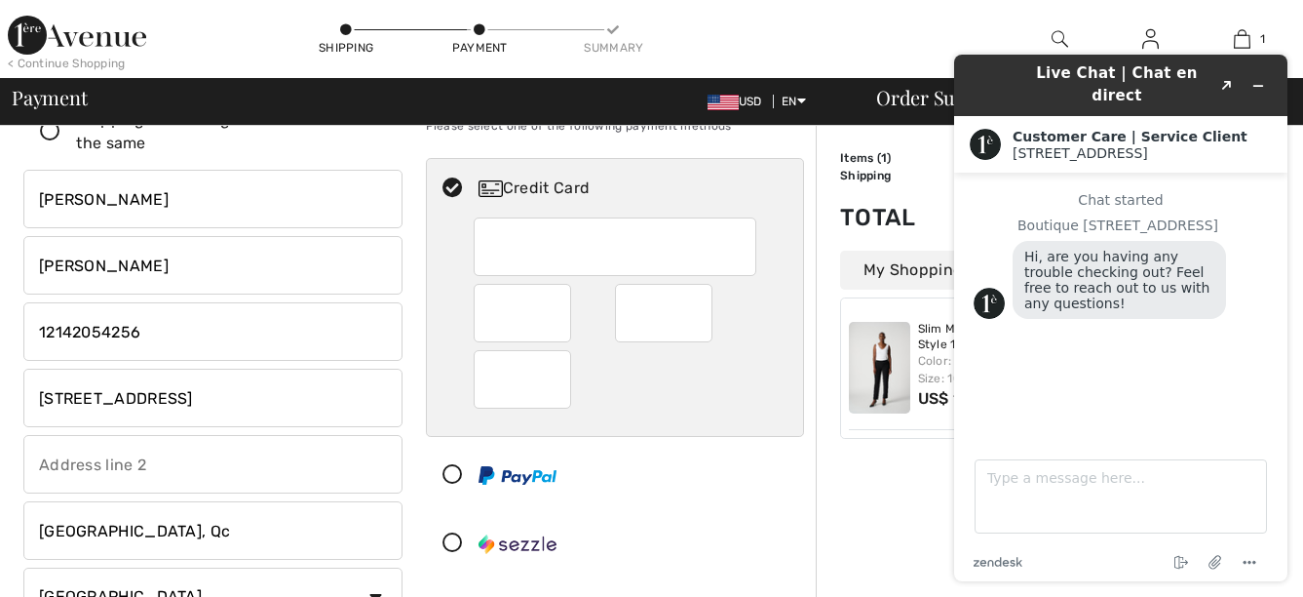
scroll to position [195, 0]
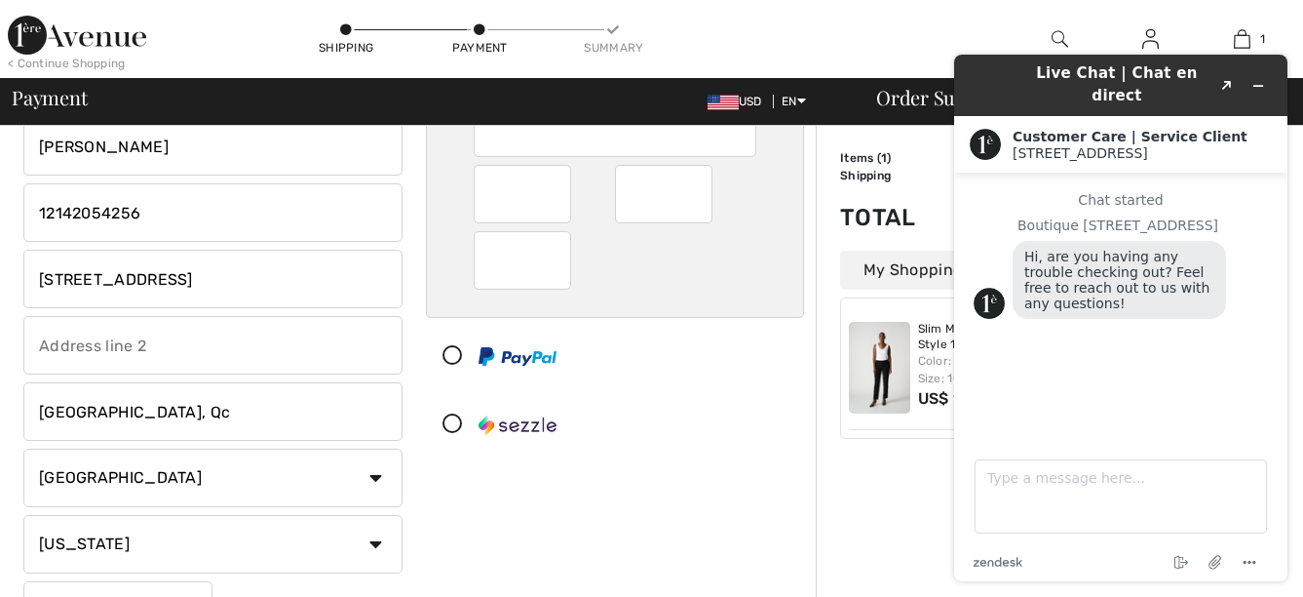
drag, startPoint x: 177, startPoint y: 404, endPoint x: 15, endPoint y: 407, distance: 162.8
click at [15, 407] on div "Billing Address Shipping and Billing Addresses are the same Molly Ouellette 205…" at bounding box center [213, 300] width 403 height 693
type input "Dallas"
click at [178, 511] on div "Molly Ouellette 2050 N Stemmons Fwy Dallas Country Canada United States Afghani…" at bounding box center [212, 345] width 379 height 589
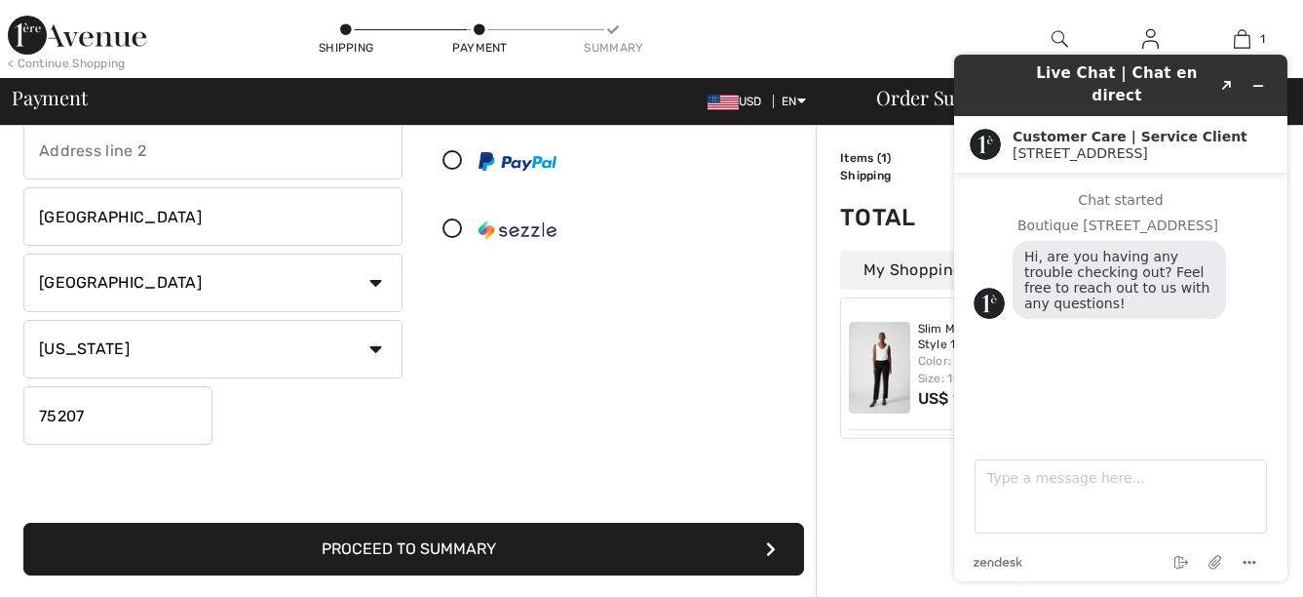
scroll to position [487, 0]
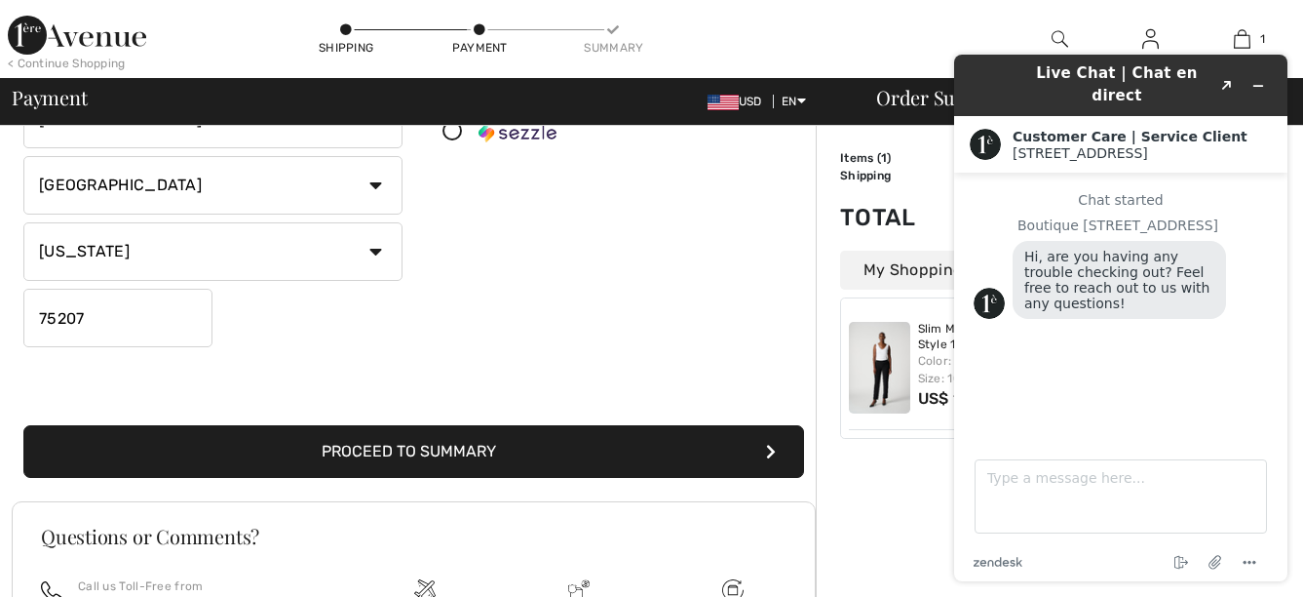
click at [504, 443] on button "Proceed to Summary" at bounding box center [413, 451] width 781 height 53
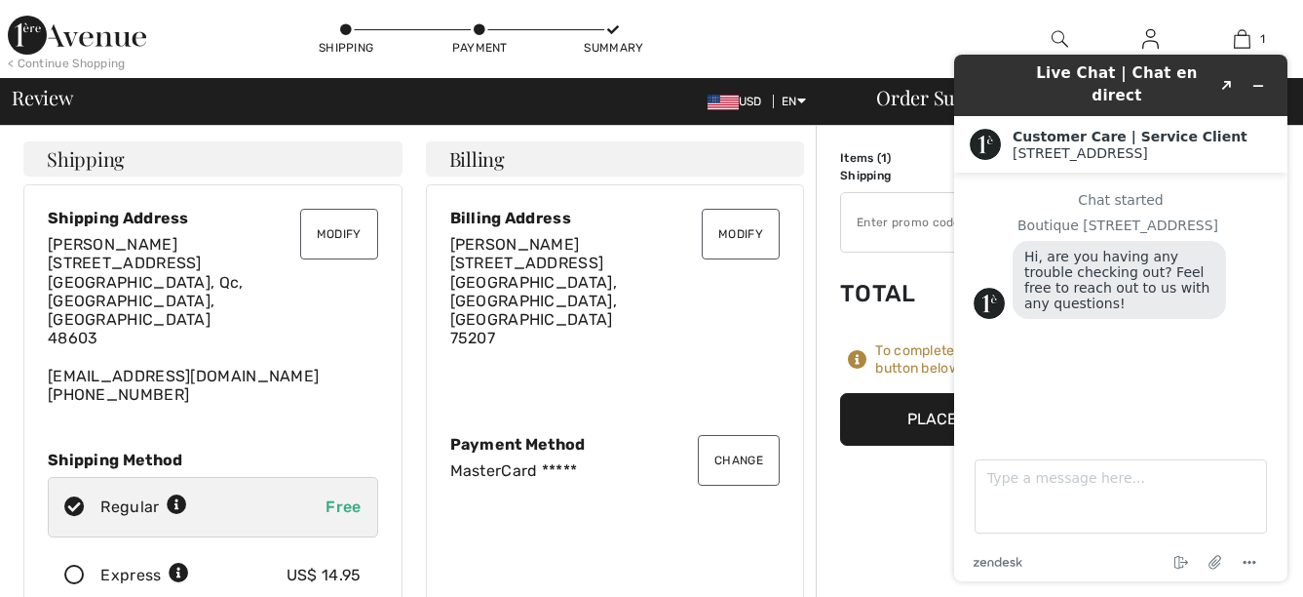
click at [334, 232] on button "Modify" at bounding box center [339, 234] width 78 height 51
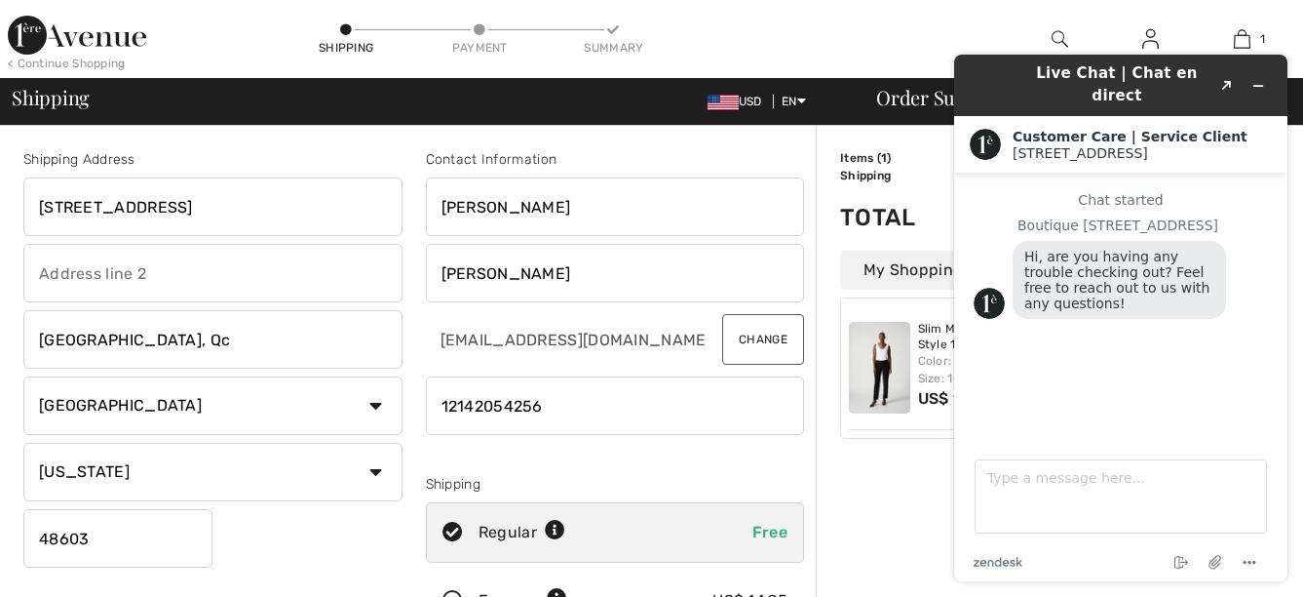
drag, startPoint x: 354, startPoint y: 209, endPoint x: 193, endPoint y: 216, distance: 161.0
click at [193, 216] on input "8741 White Beech Dr. Saginaw, Mi 48603" at bounding box center [212, 206] width 379 height 58
type input "8741 White Beech Dr"
click at [404, 279] on div "Shipping Address 8741 White Beech Dr Montreal, Qc Country Canada United States …" at bounding box center [213, 393] width 403 height 489
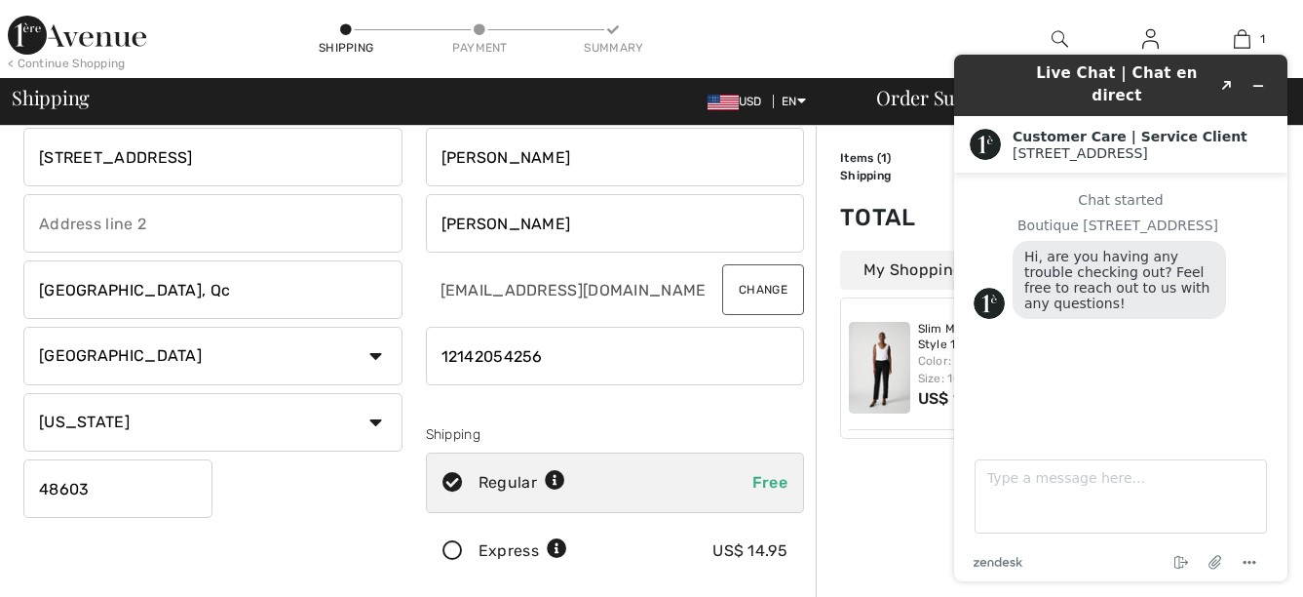
scroll to position [97, 0]
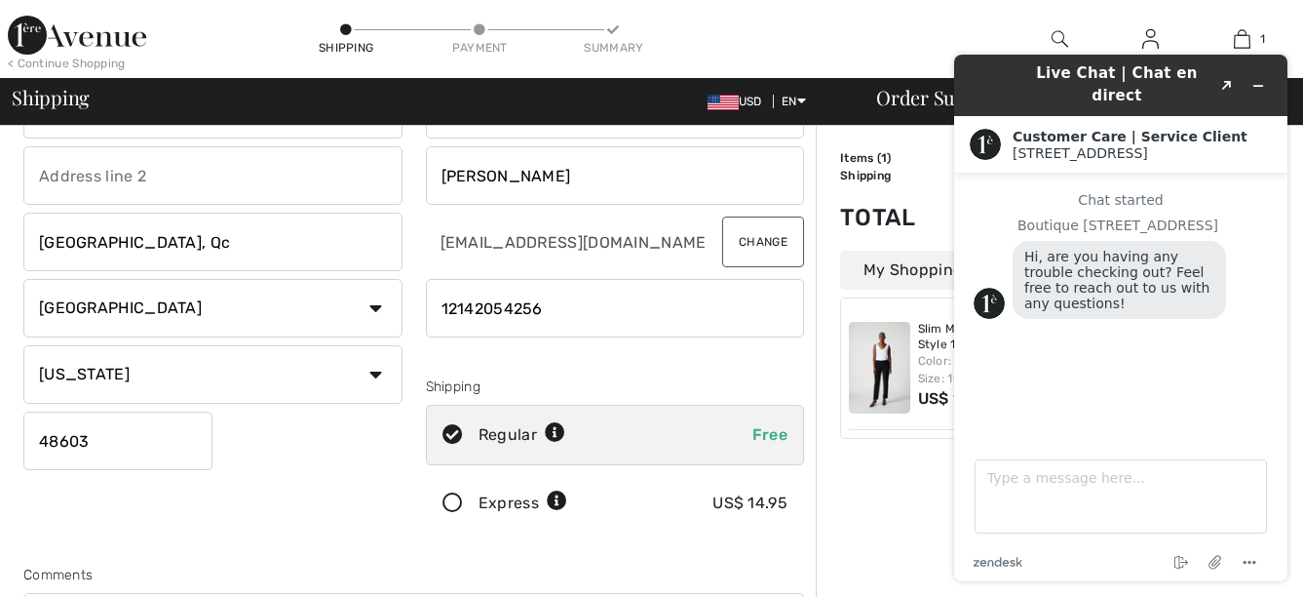
drag, startPoint x: 203, startPoint y: 243, endPoint x: 0, endPoint y: 291, distance: 208.5
click at [0, 245] on html "We value your privacy We use cookies to enhance your browsing experience, serve…" at bounding box center [651, 201] width 1303 height 597
type input "Saginaw"
click at [290, 498] on div "Shipping Address 8741 White Beech Dr Saginaw Country Canada United States Afgha…" at bounding box center [213, 296] width 403 height 489
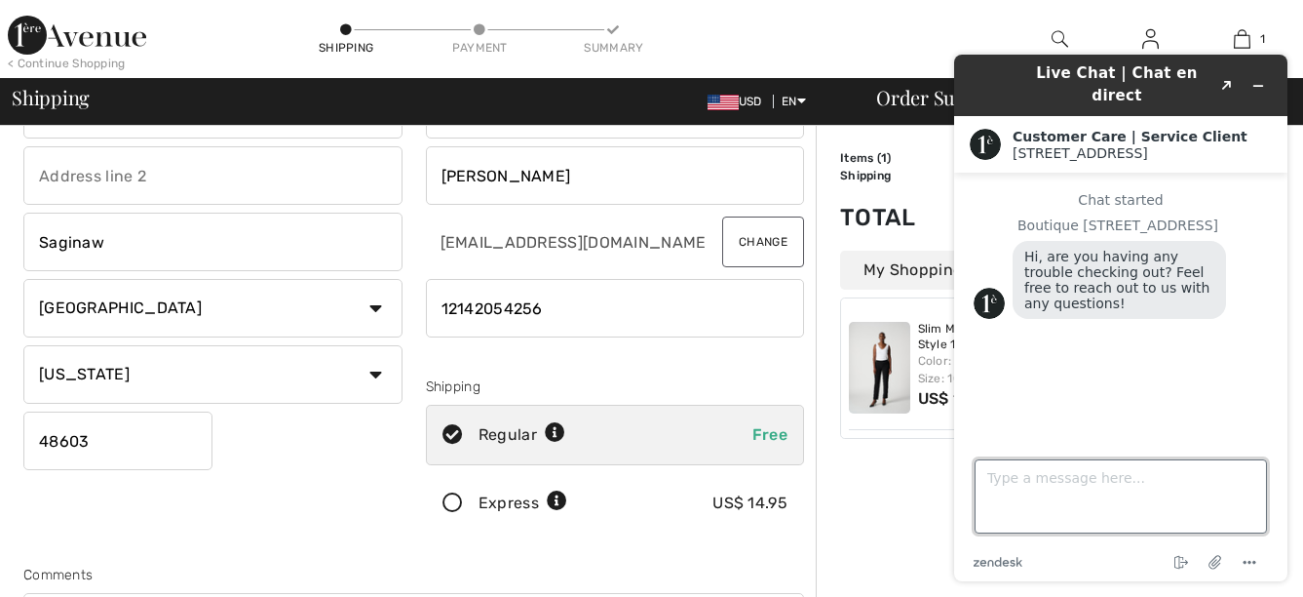
click at [1057, 485] on textarea "Type a message here..." at bounding box center [1121, 496] width 292 height 74
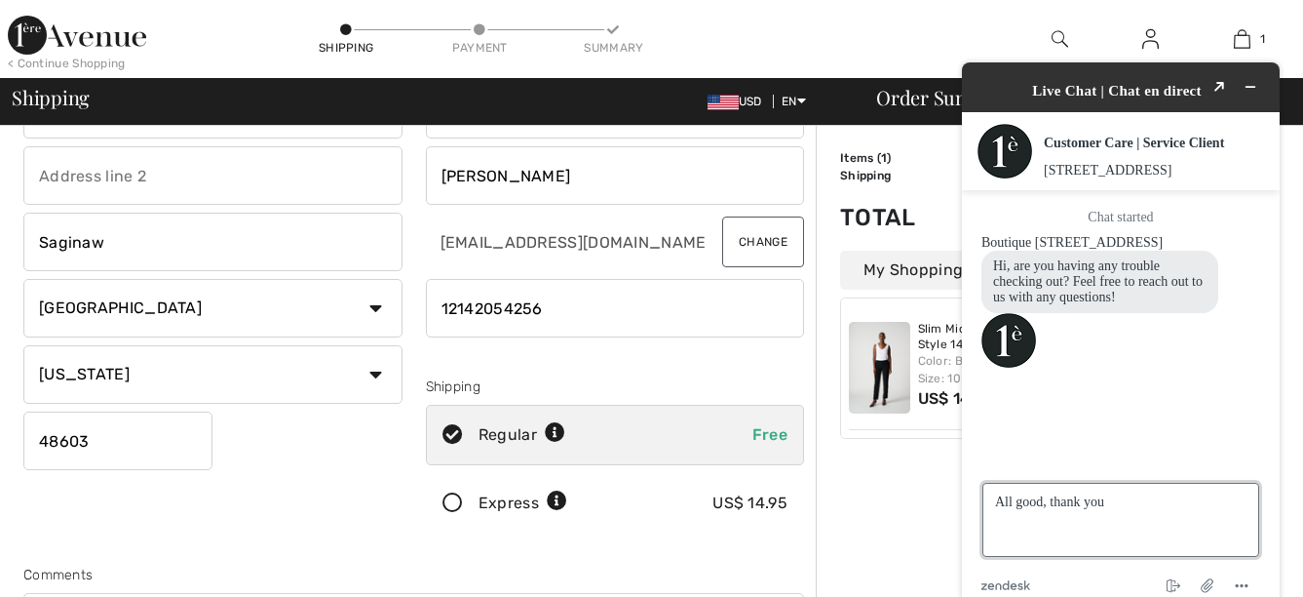
type textarea "All good, thank you!"
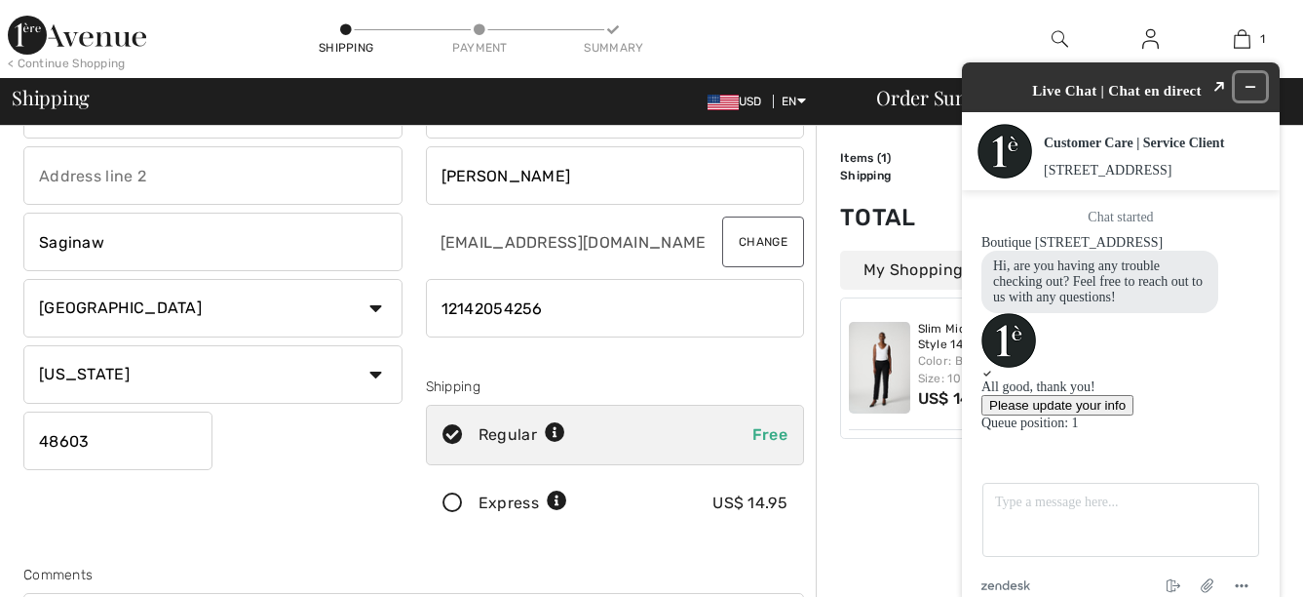
click at [1253, 80] on icon "Minimize widget" at bounding box center [1251, 87] width 14 height 14
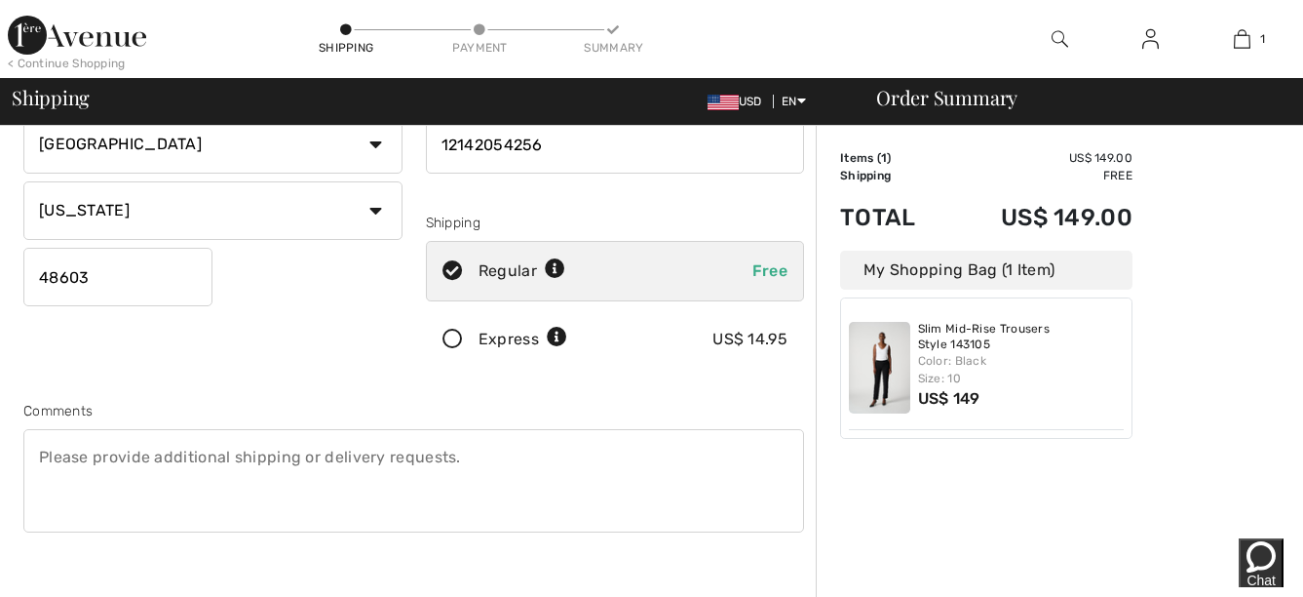
scroll to position [390, 0]
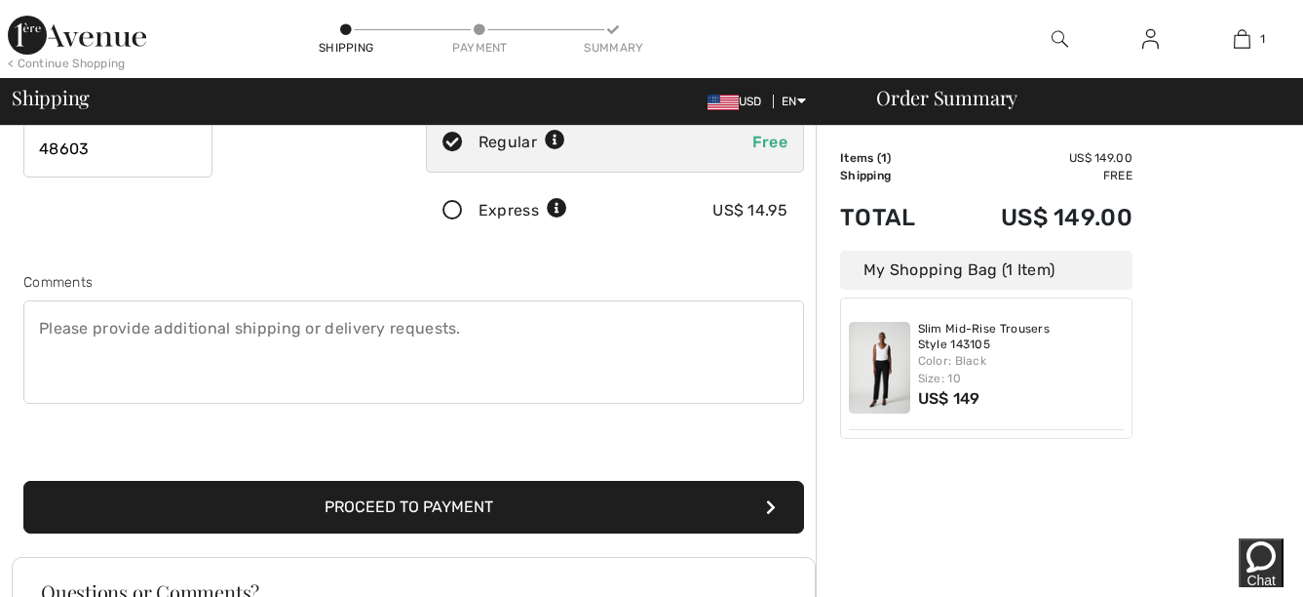
click at [540, 513] on button "Proceed to Payment" at bounding box center [413, 507] width 781 height 53
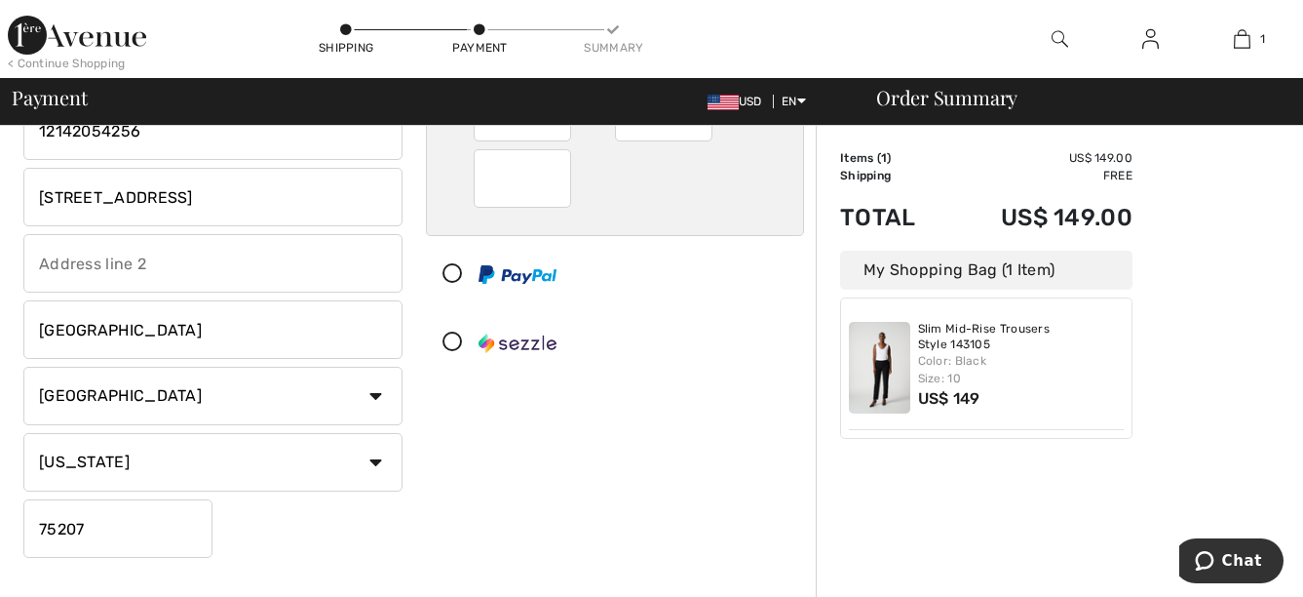
scroll to position [390, 0]
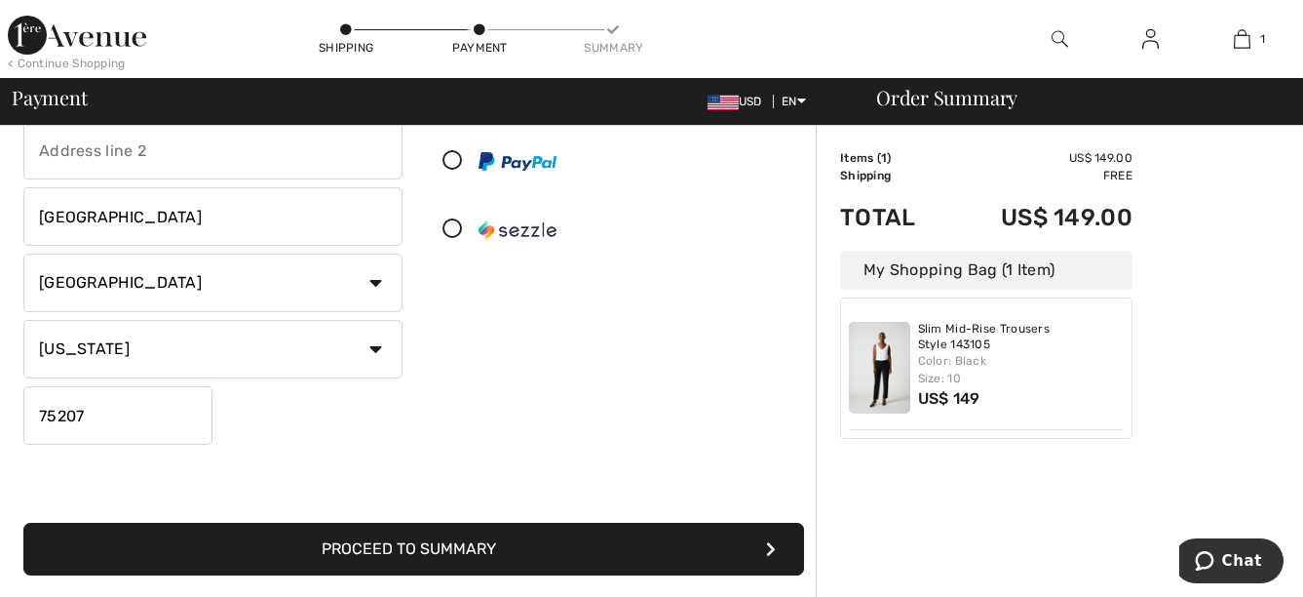
click at [430, 554] on button "Proceed to Summary" at bounding box center [413, 548] width 781 height 53
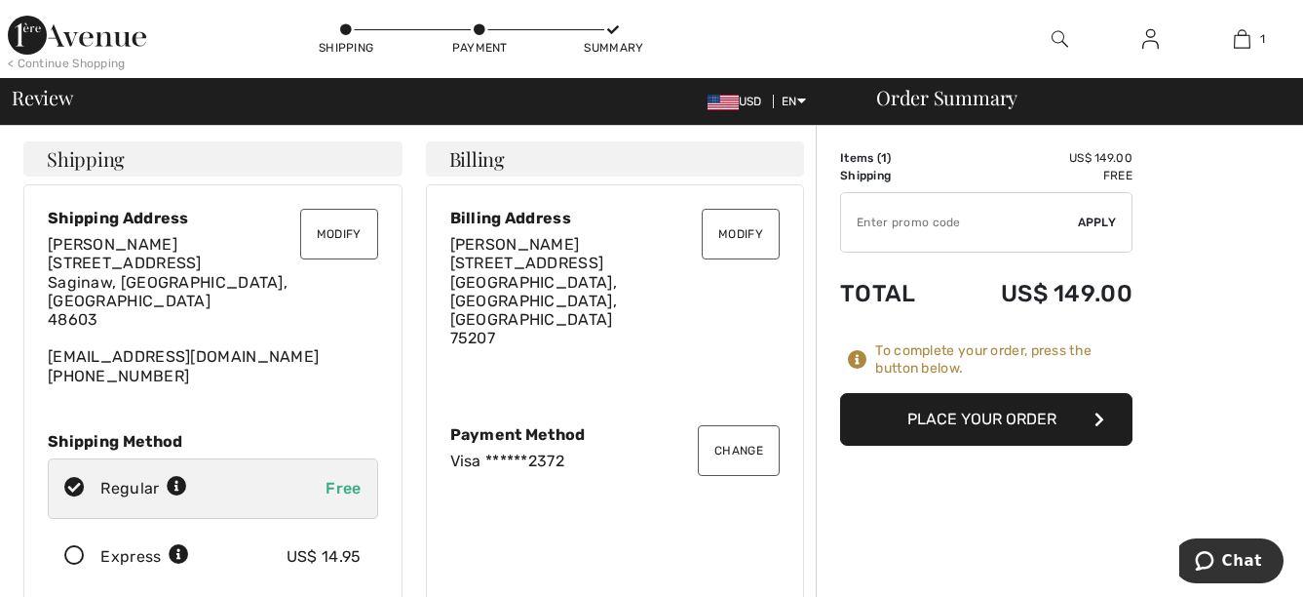
click at [1020, 413] on button "Place Your Order" at bounding box center [986, 419] width 292 height 53
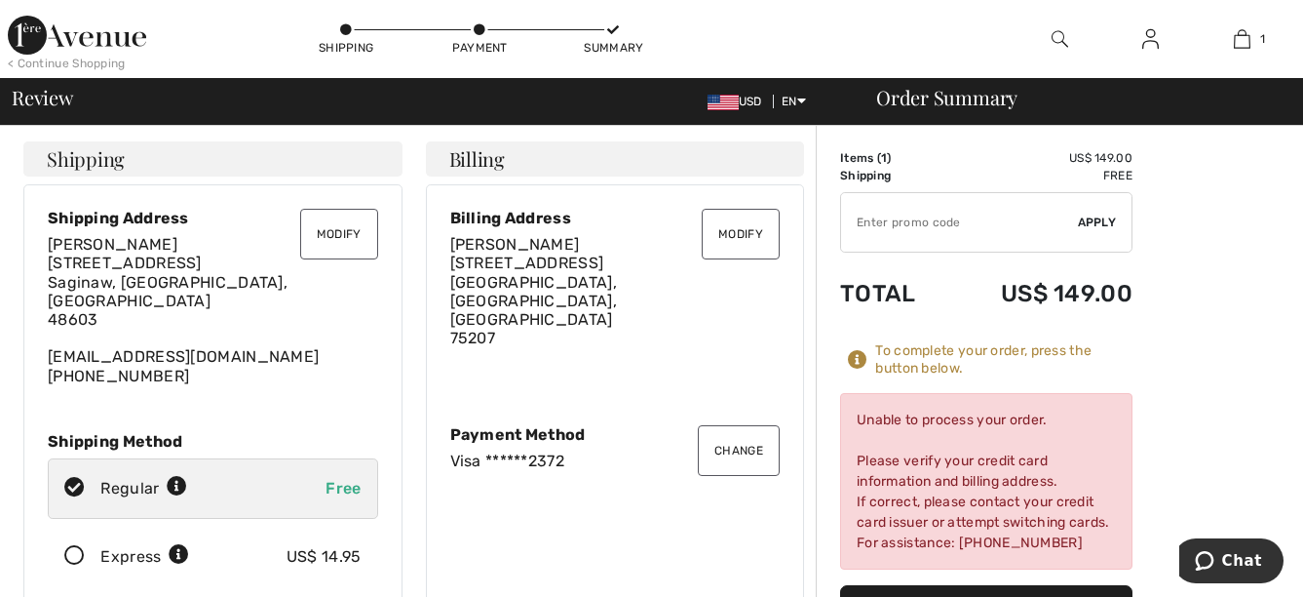
click at [745, 432] on button "Change" at bounding box center [739, 450] width 82 height 51
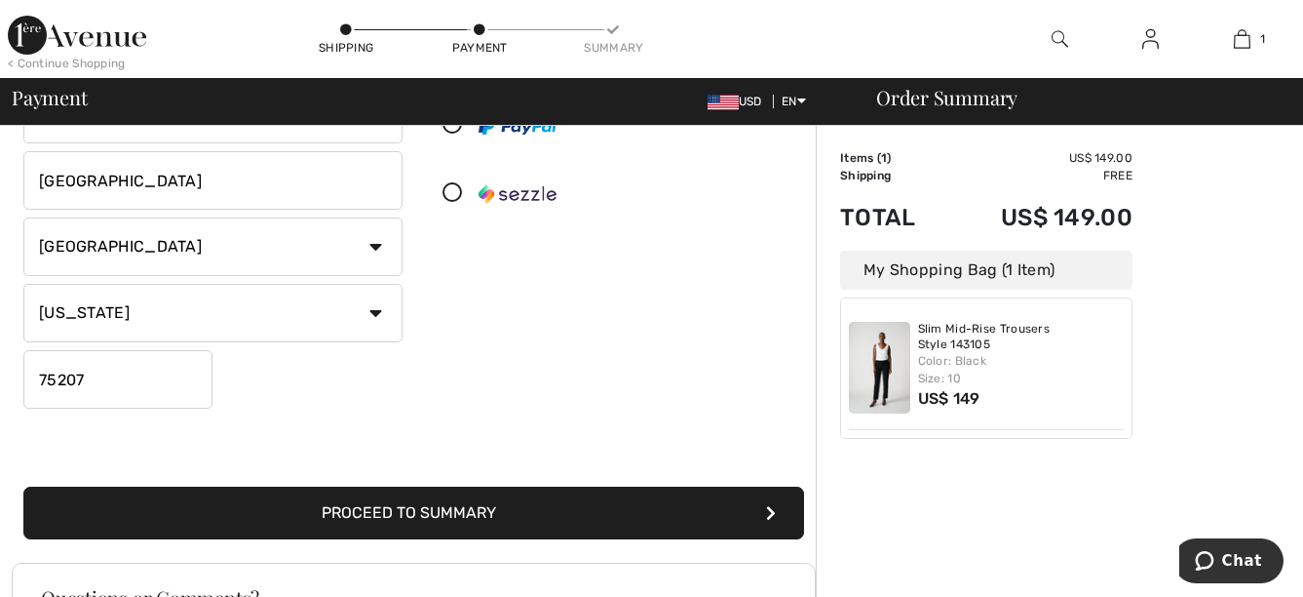
scroll to position [461, 0]
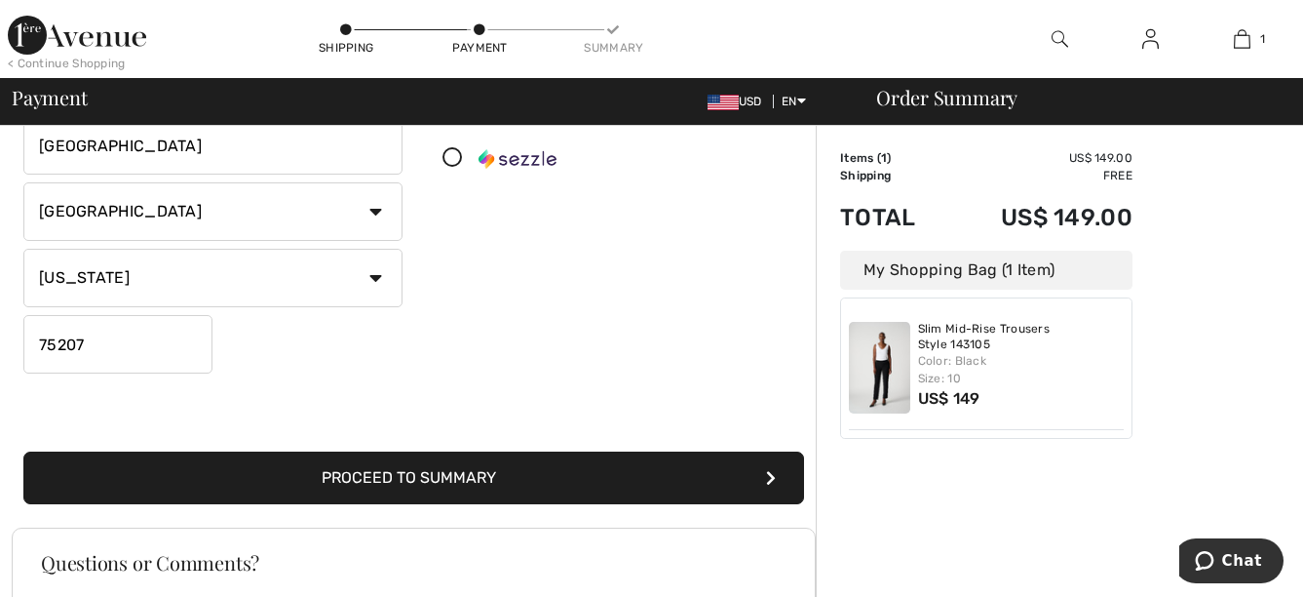
click at [443, 470] on button "Proceed to Summary" at bounding box center [413, 477] width 781 height 53
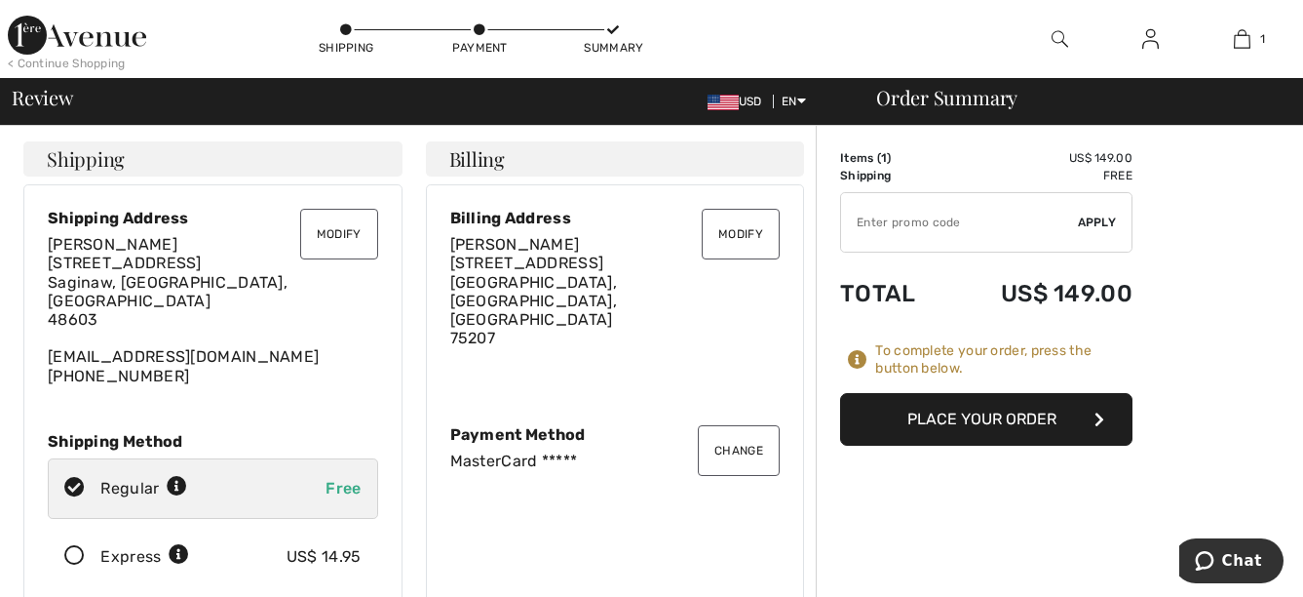
click at [1022, 419] on button "Place Your Order" at bounding box center [986, 419] width 292 height 53
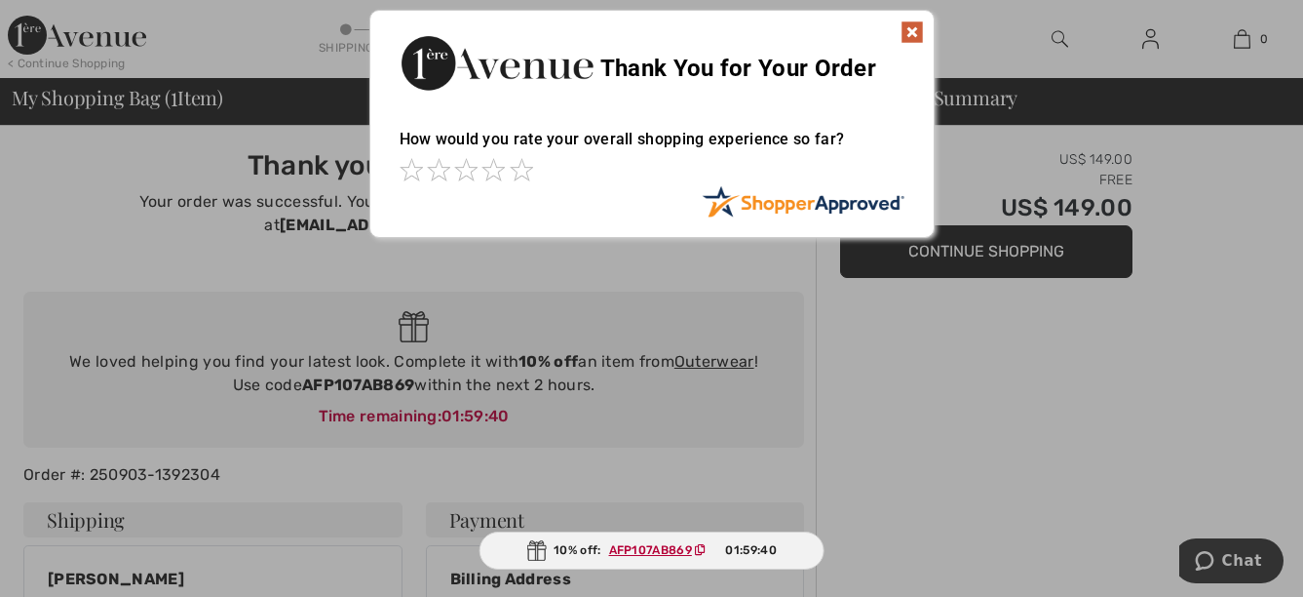
click at [909, 31] on img at bounding box center [912, 31] width 23 height 23
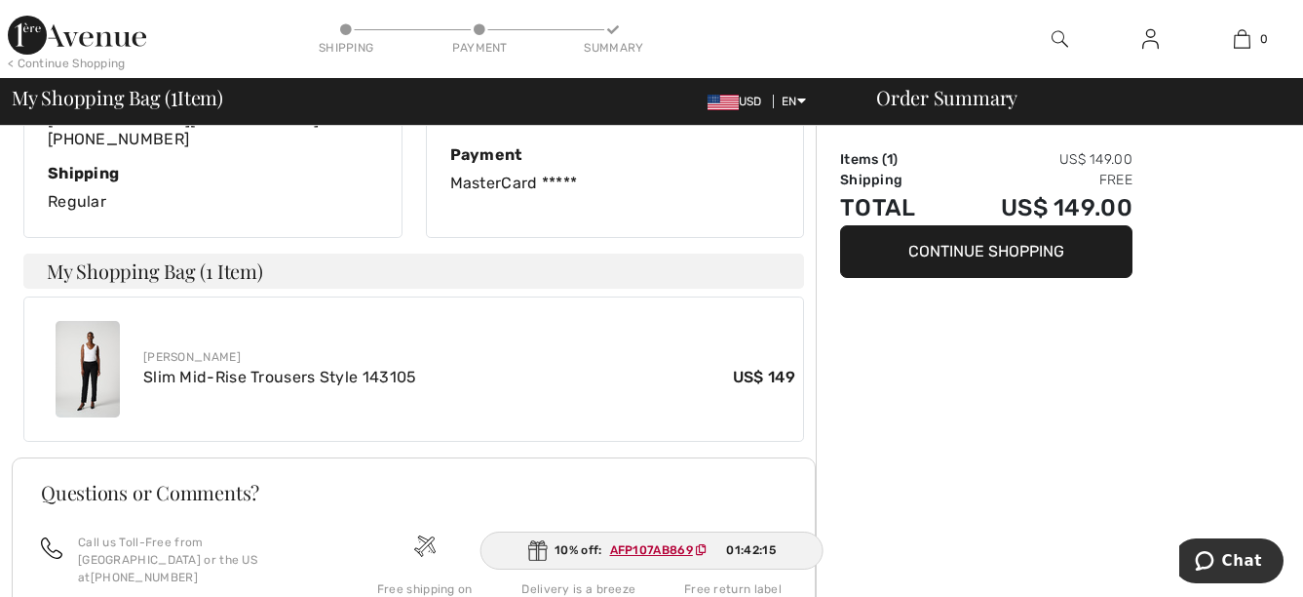
scroll to position [585, 0]
